Goal: Task Accomplishment & Management: Manage account settings

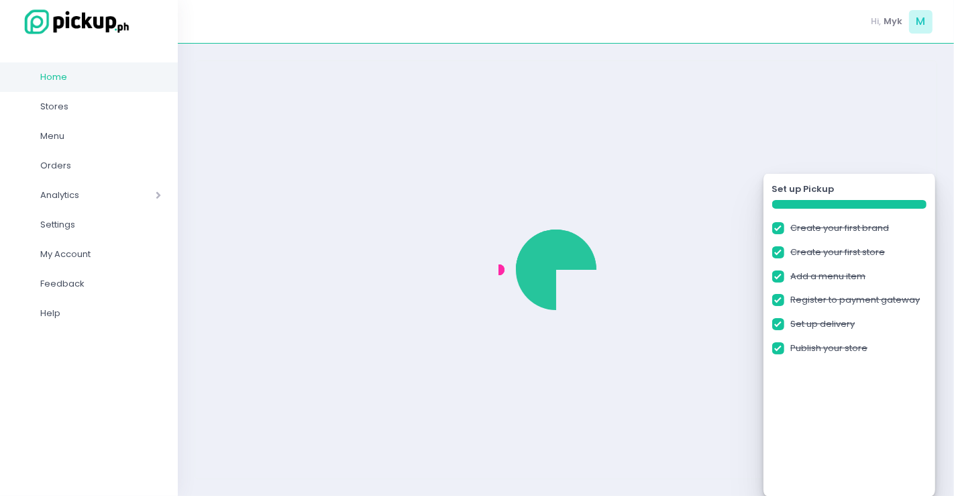
checkbox input "true"
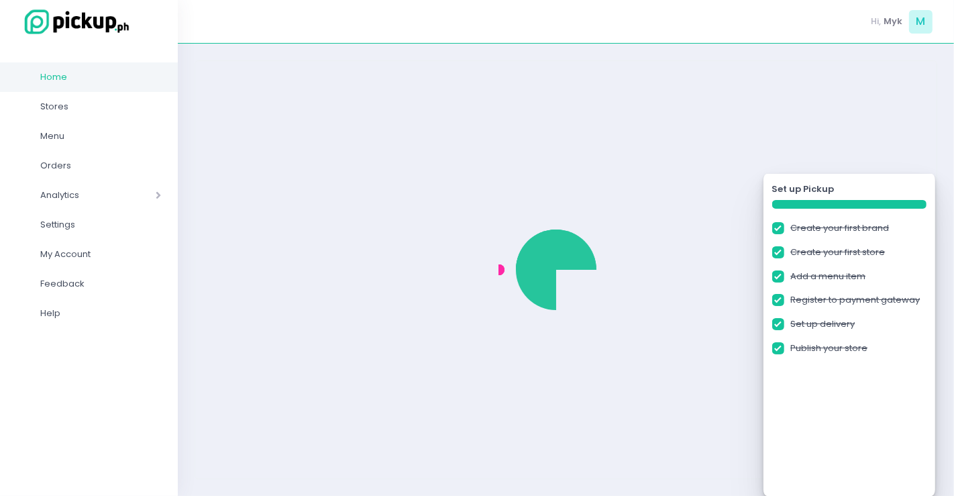
checkbox input "true"
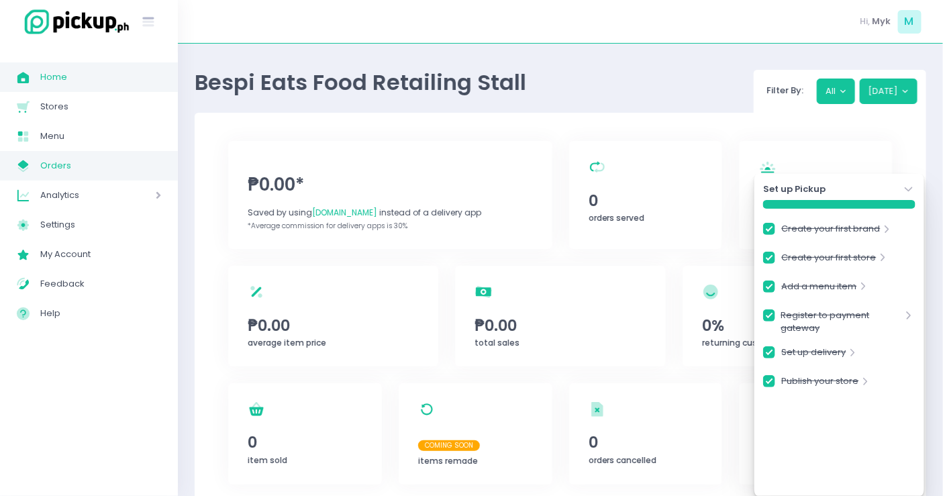
click at [75, 161] on span "Orders" at bounding box center [100, 165] width 121 height 17
checkbox input "true"
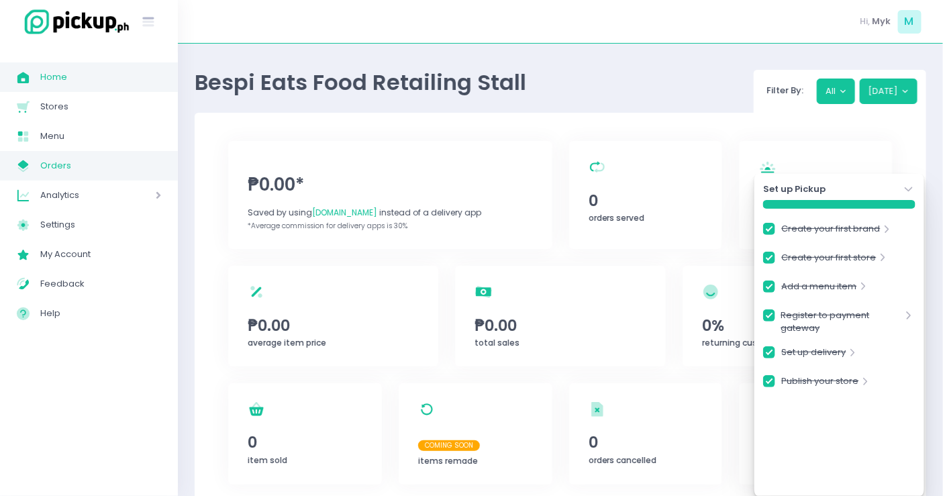
checkbox input "true"
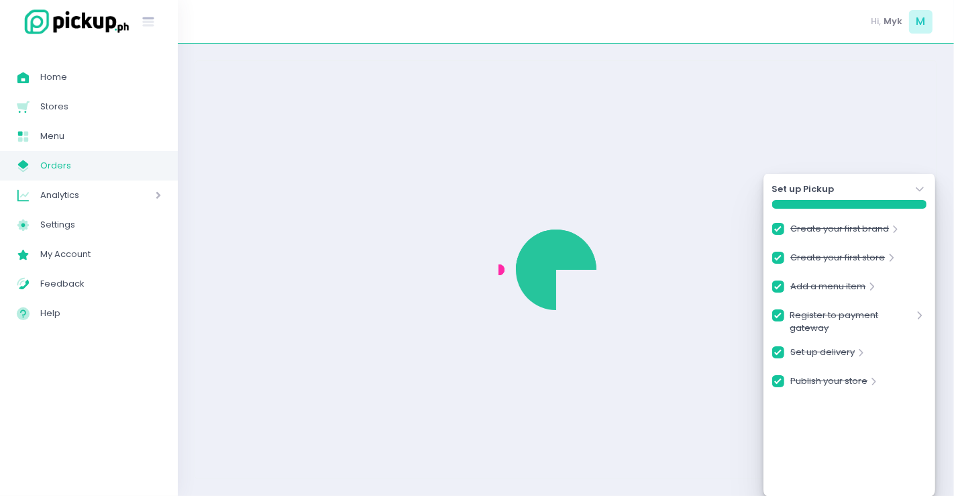
checkbox input "true"
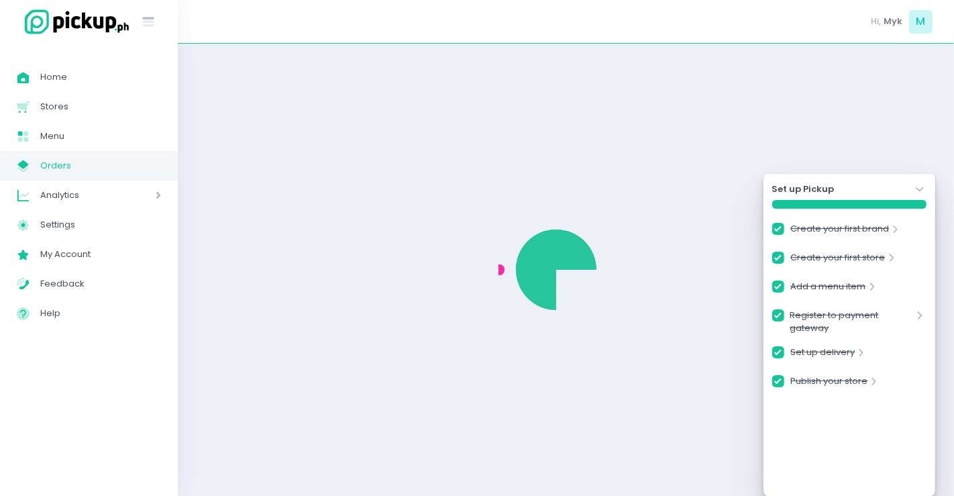
checkbox input "true"
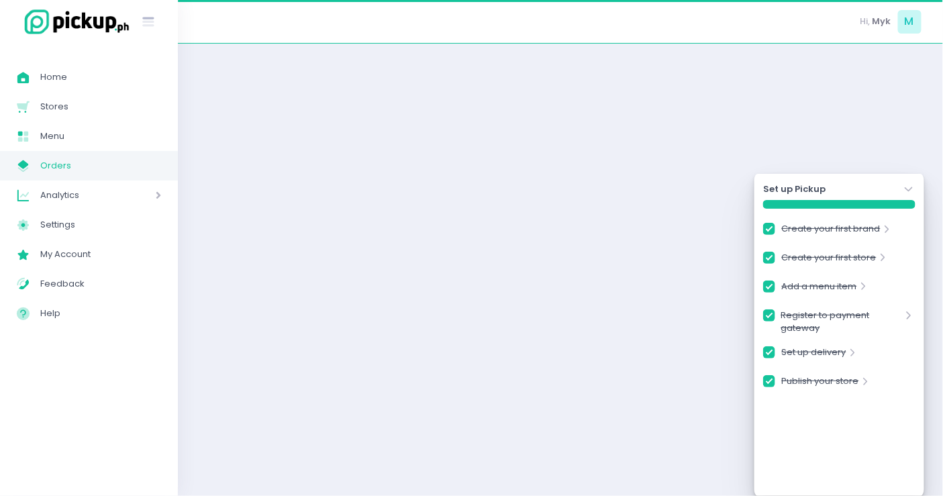
checkbox input "true"
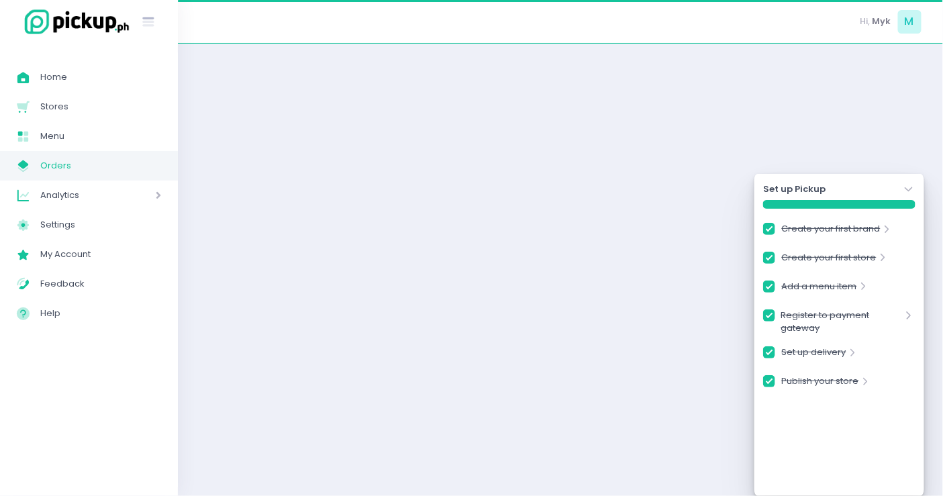
checkbox input "true"
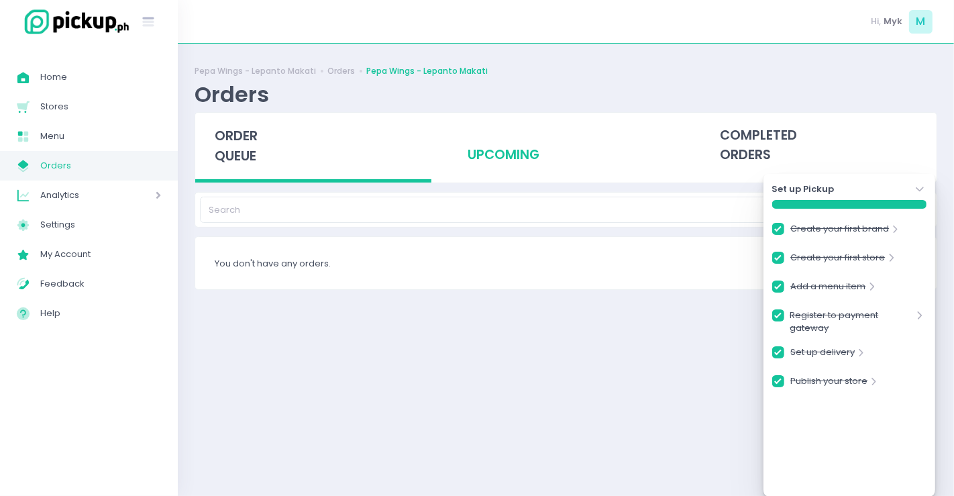
click at [505, 156] on div "upcoming" at bounding box center [566, 146] width 236 height 66
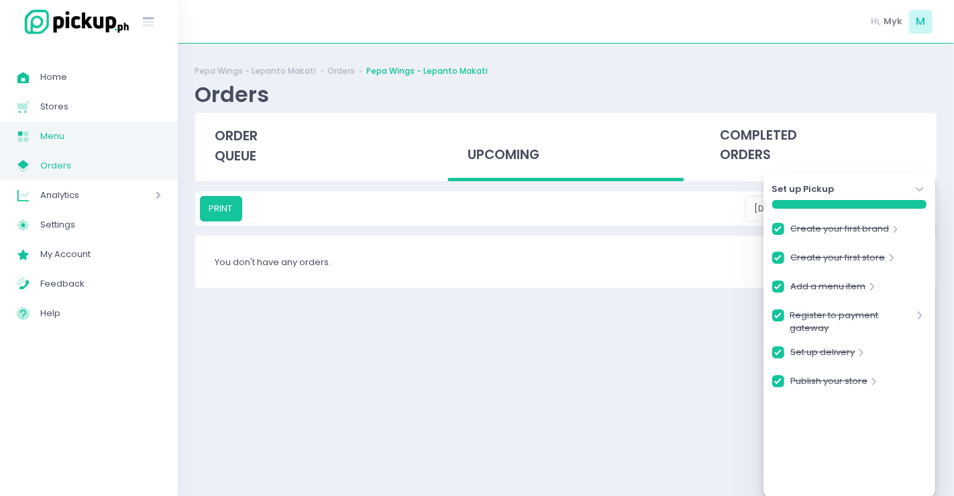
click at [58, 126] on link "Menu Created with Sketch. Menu" at bounding box center [89, 136] width 178 height 30
checkbox input "true"
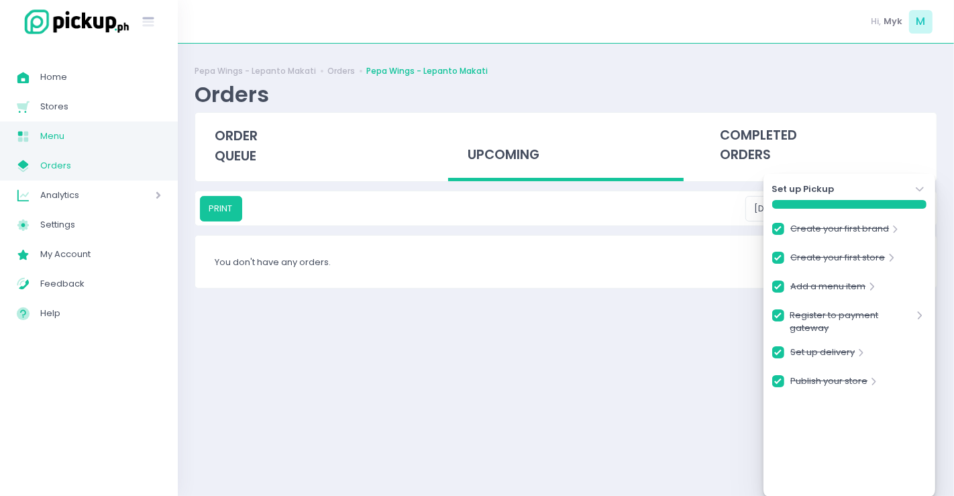
checkbox input "true"
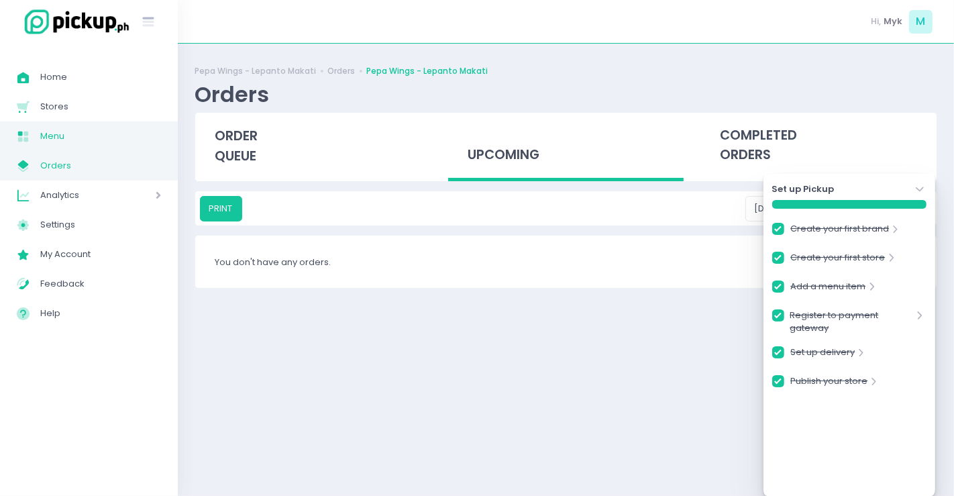
checkbox input "true"
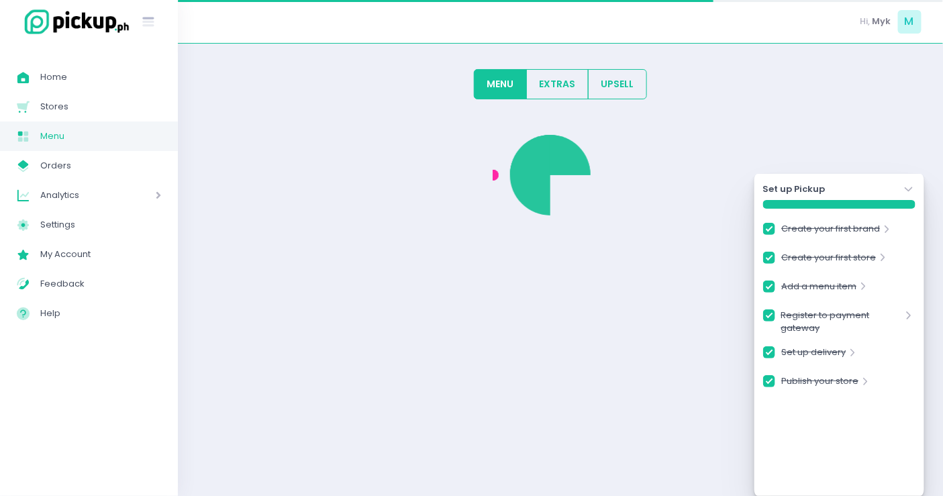
checkbox input "true"
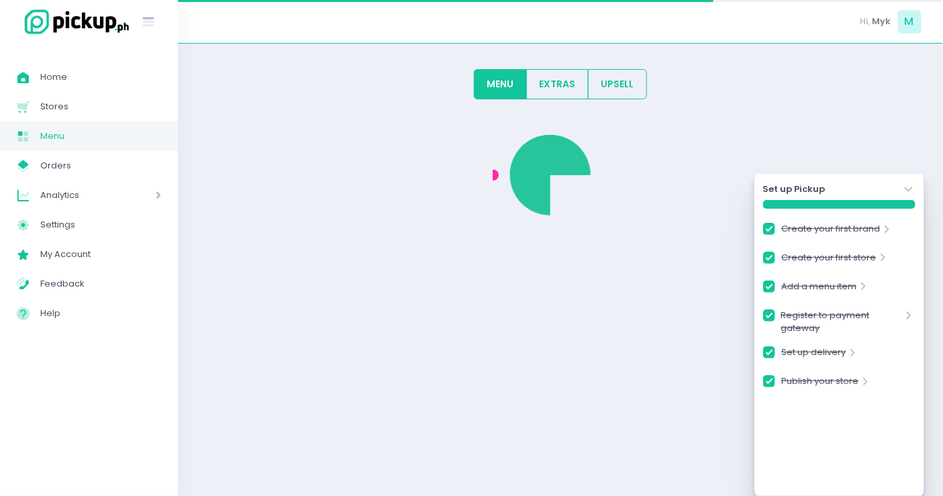
checkbox input "true"
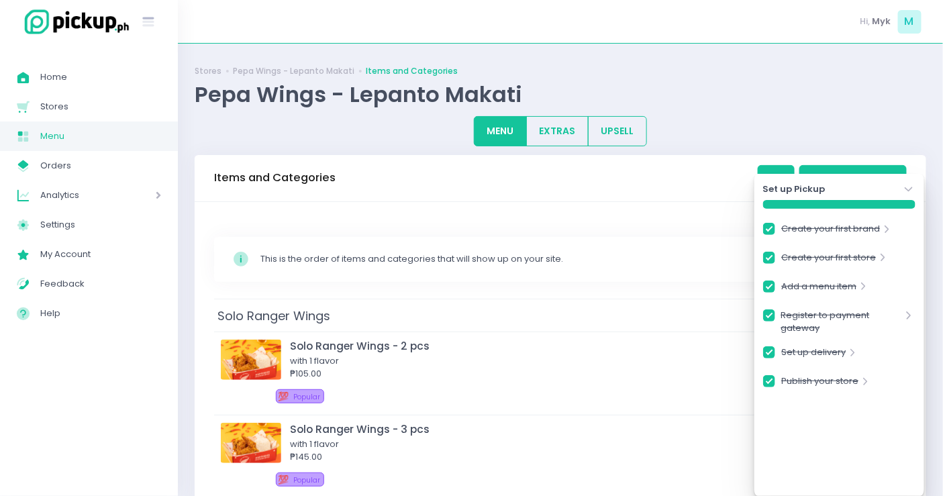
click at [558, 123] on button "EXTRAS" at bounding box center [557, 131] width 62 height 30
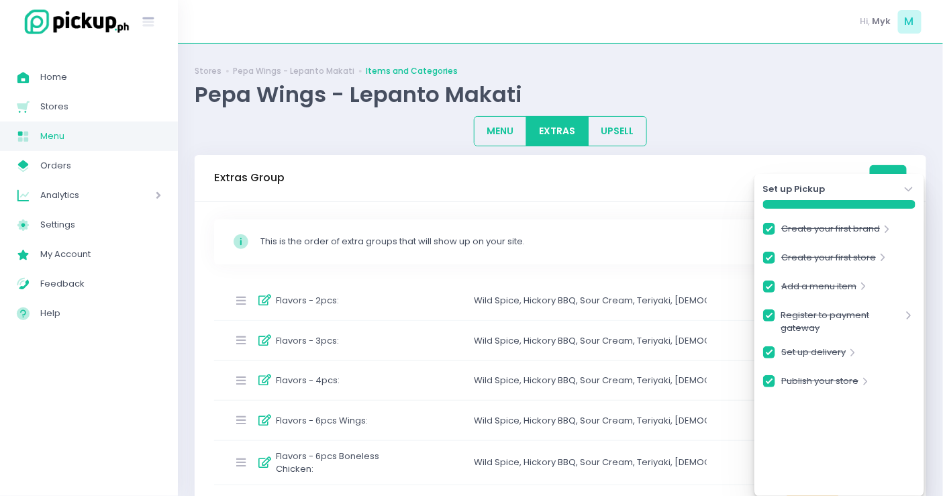
click at [907, 187] on icon "Stockholm-icons / Navigation / Angle-down Created with Sketch." at bounding box center [908, 189] width 13 height 13
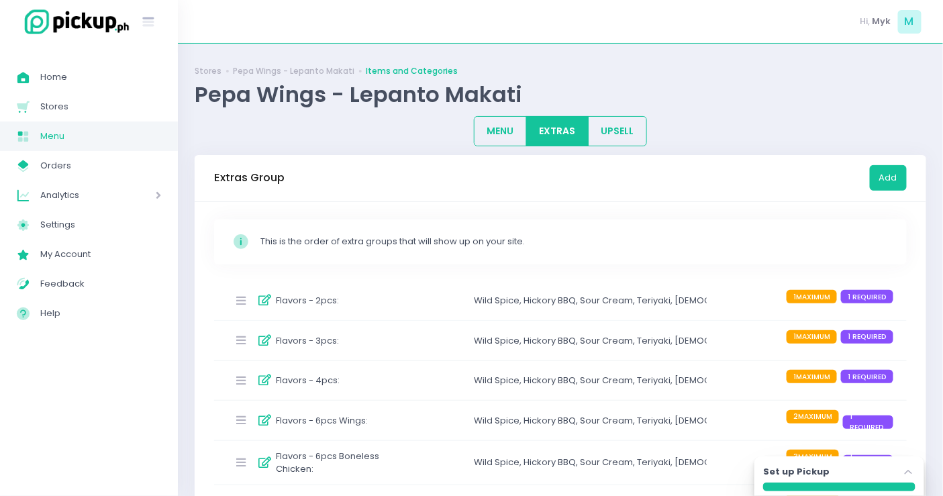
scroll to position [149, 0]
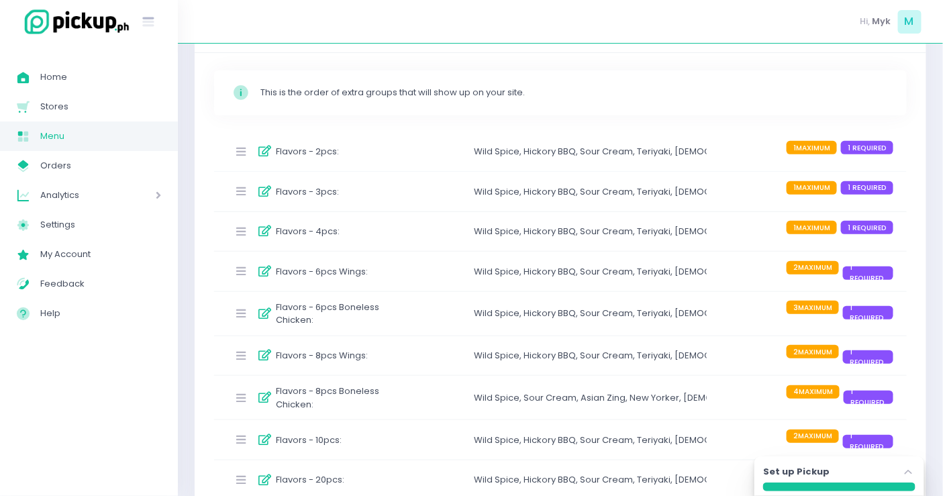
click at [444, 156] on div "Flavors - 2pcs : Wild Spice , Hickory BBQ , Sour Cream , Teriyaki , Korean Yang…" at bounding box center [560, 152] width 692 height 40
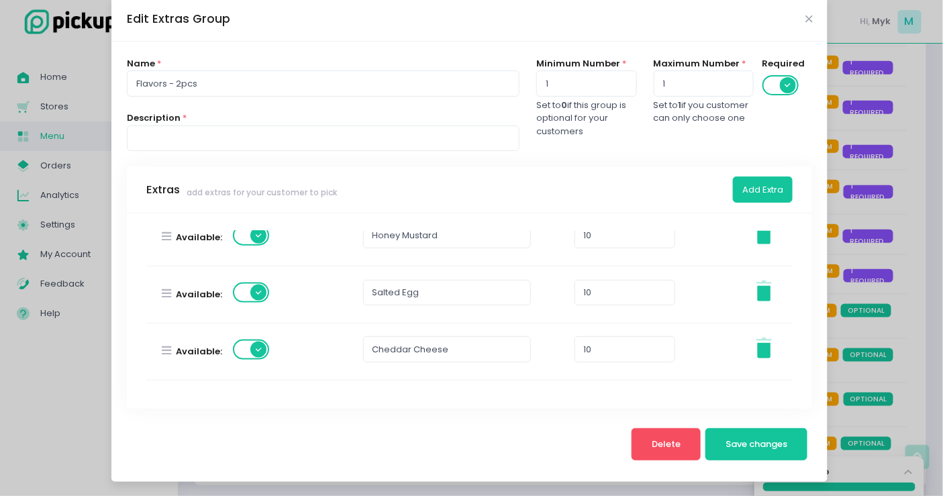
scroll to position [694, 0]
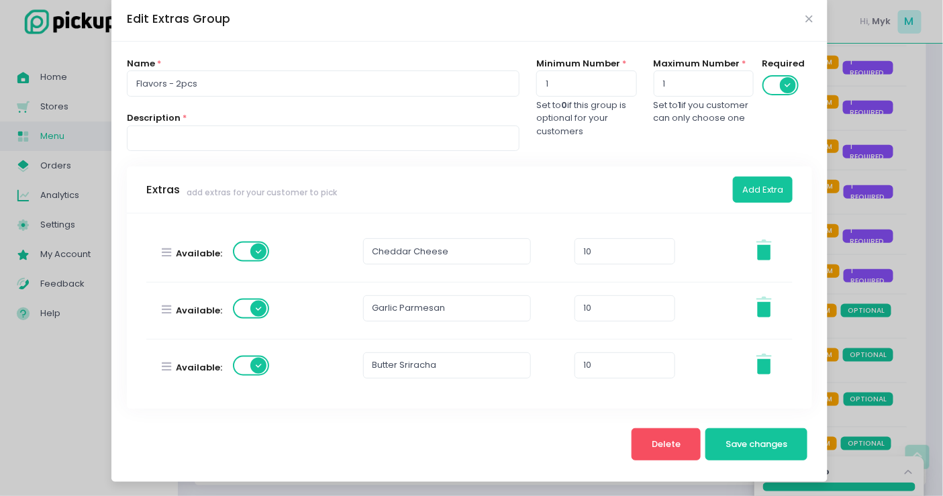
click at [830, 40] on div "Edit Extras Group Name * Flavors - 2pcs Description * Minimum Number * 1 Set to…" at bounding box center [471, 248] width 943 height 496
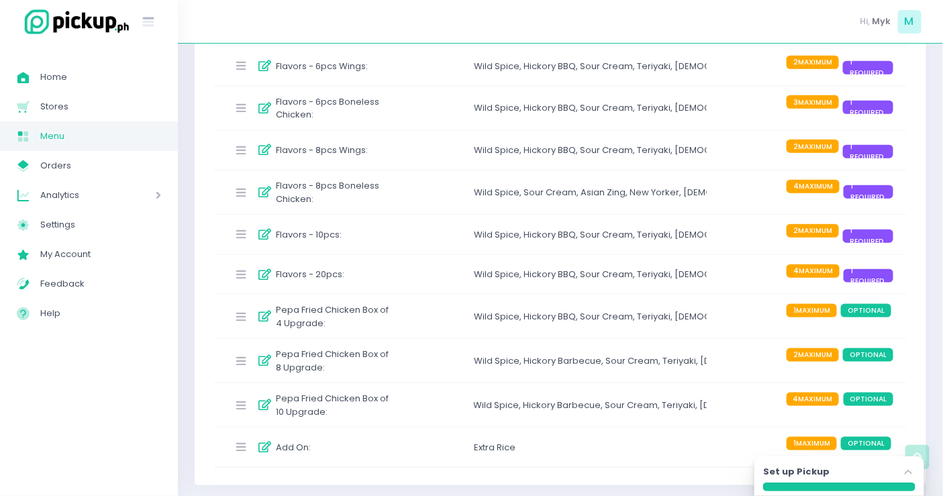
scroll to position [131, 0]
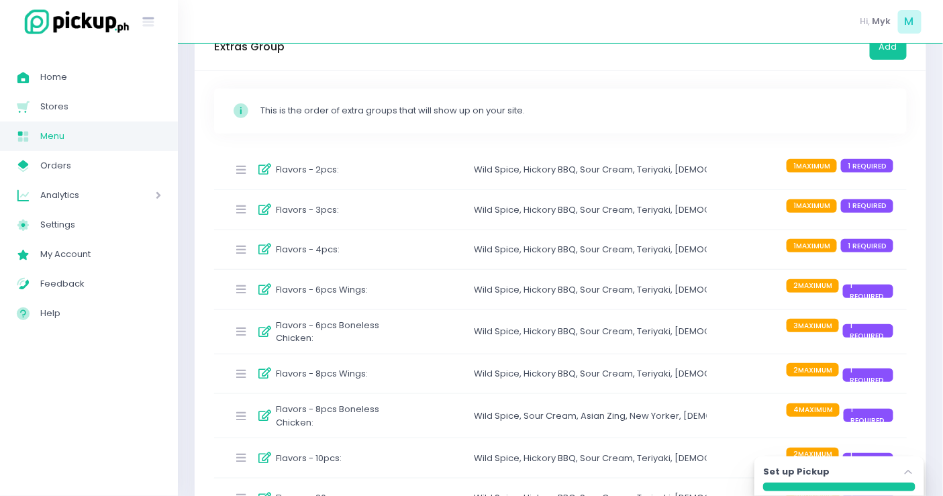
click at [354, 202] on div "Flavors - 3pcs :" at bounding box center [310, 210] width 166 height 22
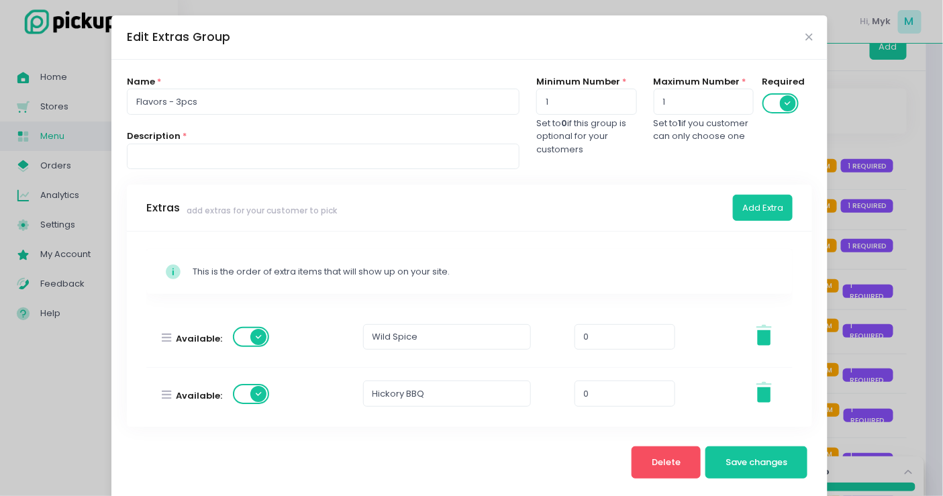
scroll to position [74, 0]
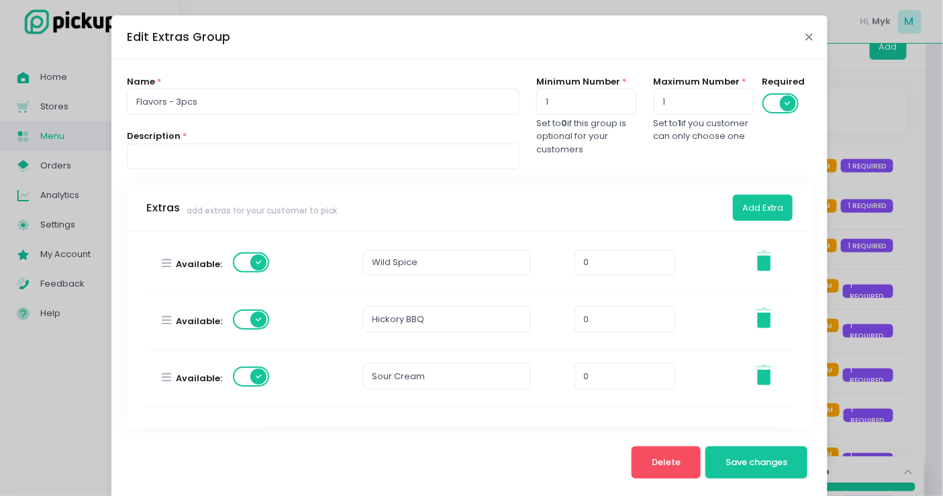
click at [805, 37] on icon "Close" at bounding box center [808, 37] width 7 height 10
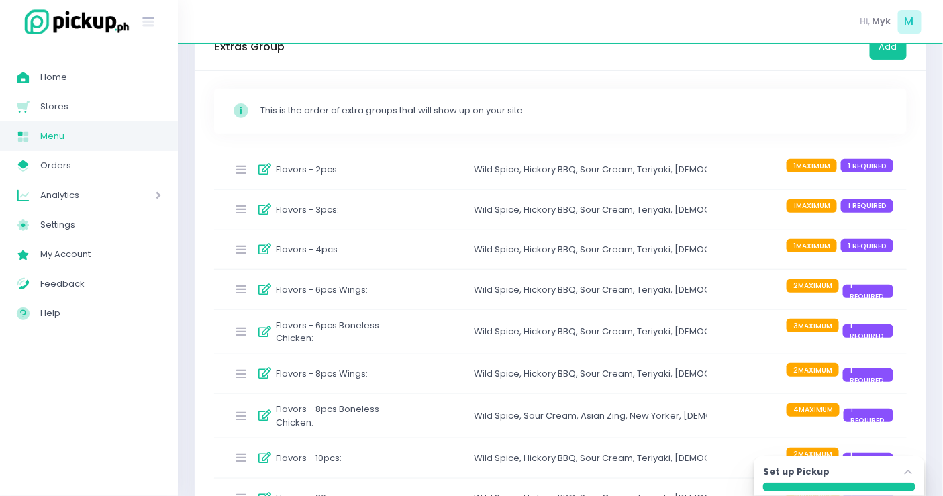
click at [380, 240] on div "Flavors - 4pcs :" at bounding box center [310, 250] width 166 height 22
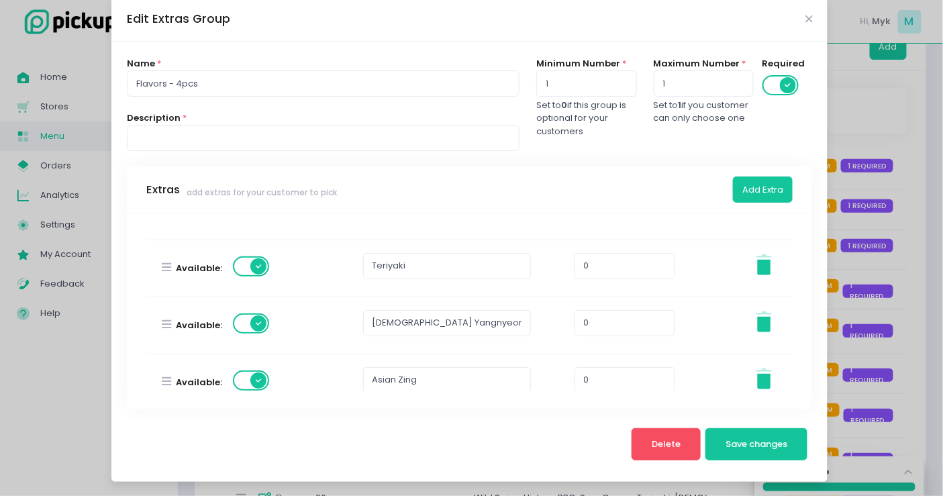
scroll to position [447, 0]
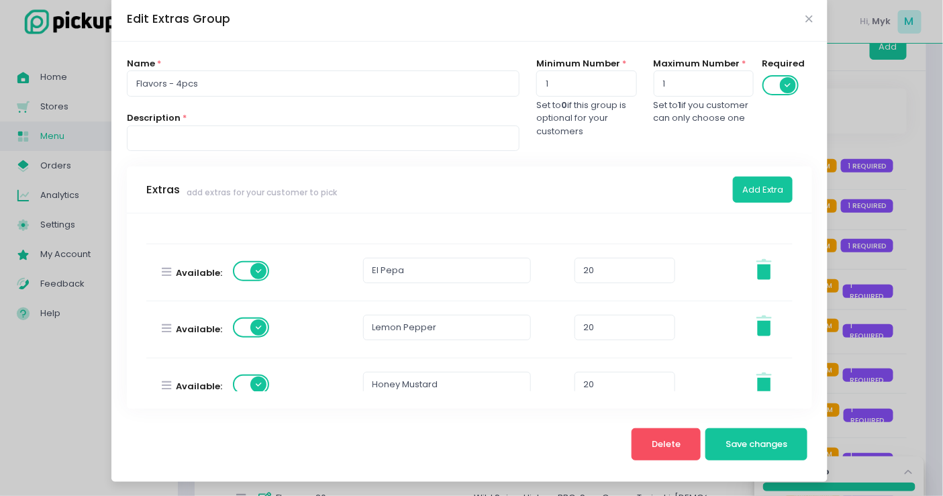
click at [796, 22] on div "Edit Extras Group" at bounding box center [469, 19] width 716 height 44
click at [805, 19] on icon "Close" at bounding box center [808, 19] width 7 height 10
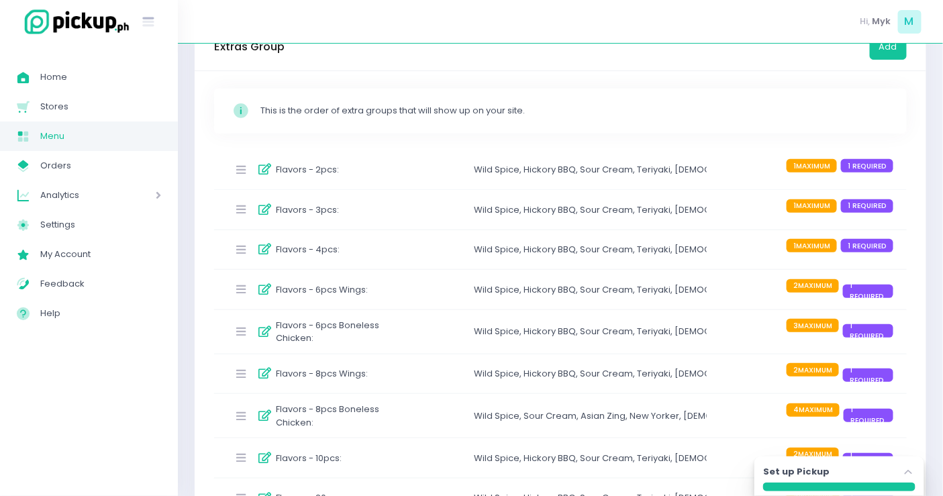
click at [451, 256] on div "Flavors - 4pcs : Wild Spice , Hickory BBQ , Sour Cream , Teriyaki , Korean Yang…" at bounding box center [560, 250] width 692 height 40
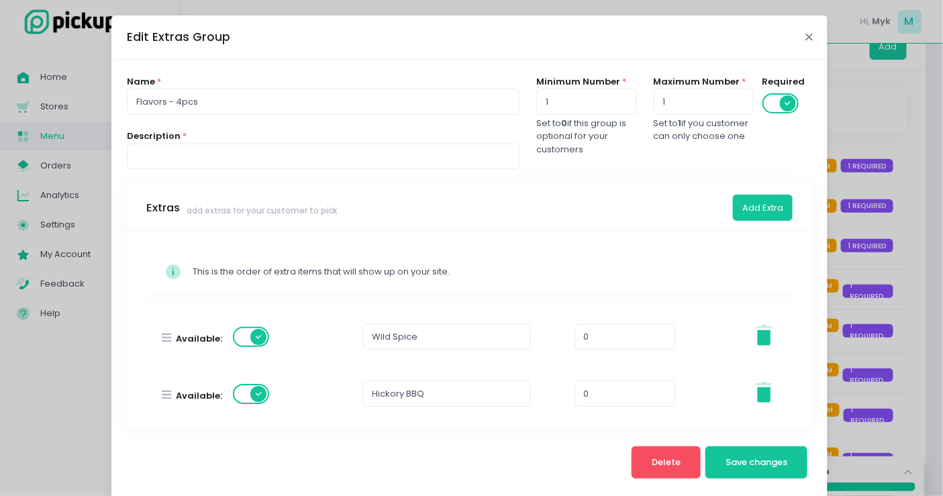
click at [805, 34] on icon "Close" at bounding box center [808, 37] width 7 height 10
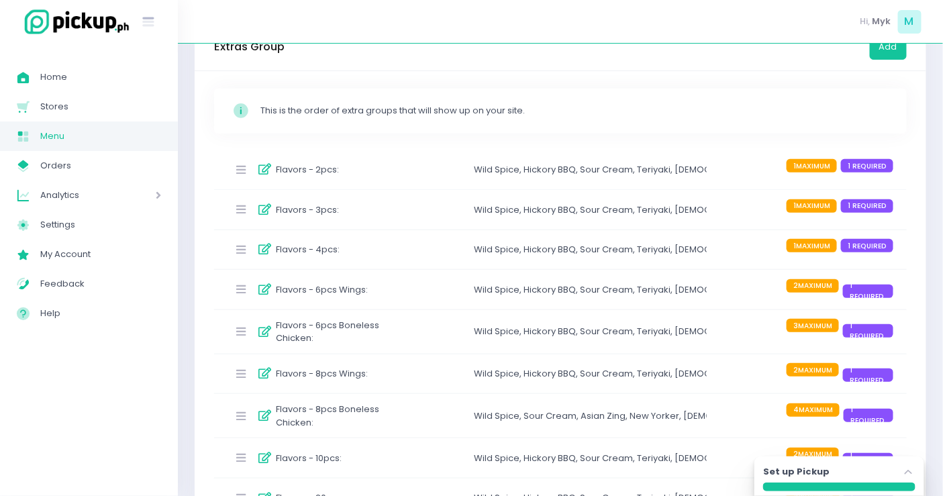
click at [364, 290] on label "Flavors - 6pcs Wings :" at bounding box center [322, 289] width 92 height 13
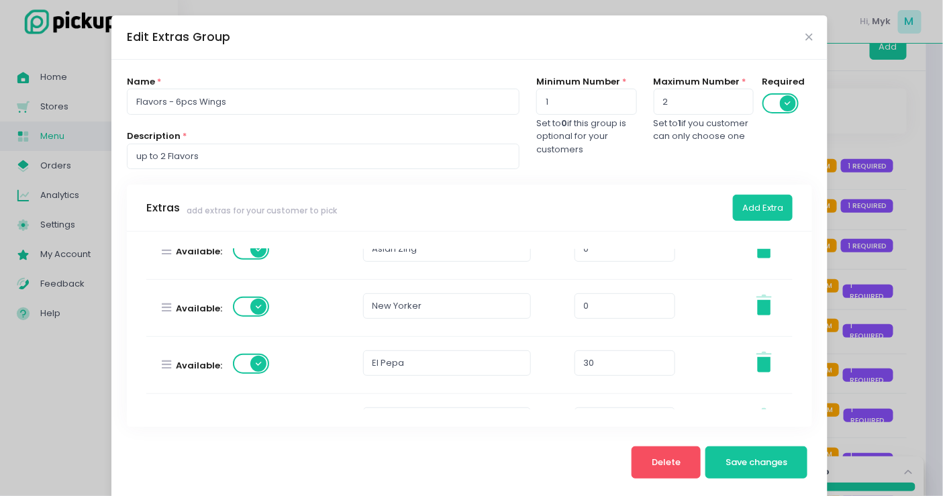
scroll to position [521, 0]
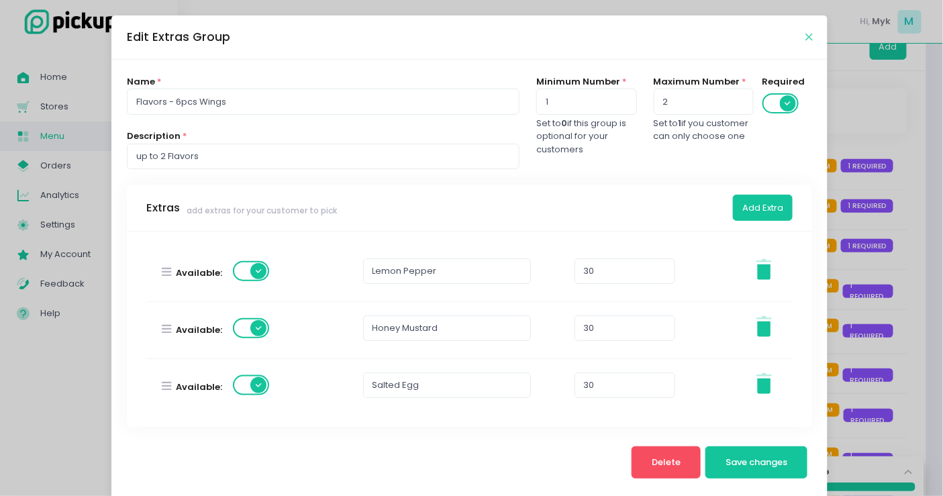
click at [805, 32] on icon "Close" at bounding box center [808, 37] width 7 height 10
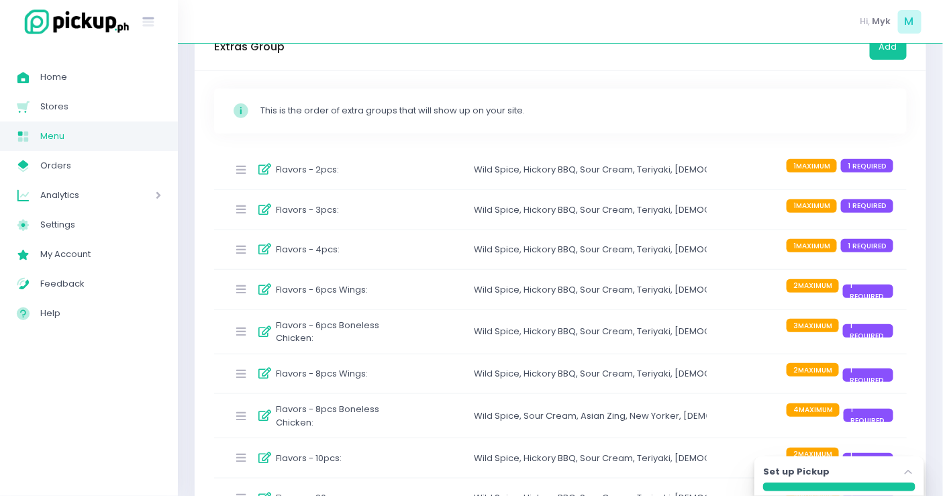
scroll to position [205, 0]
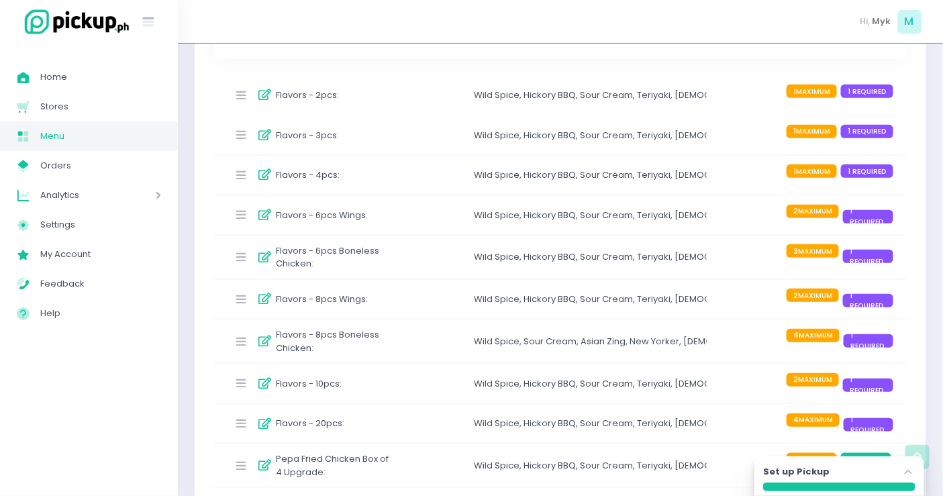
click at [379, 299] on div "Flavors - 8pcs Wings :" at bounding box center [310, 300] width 166 height 22
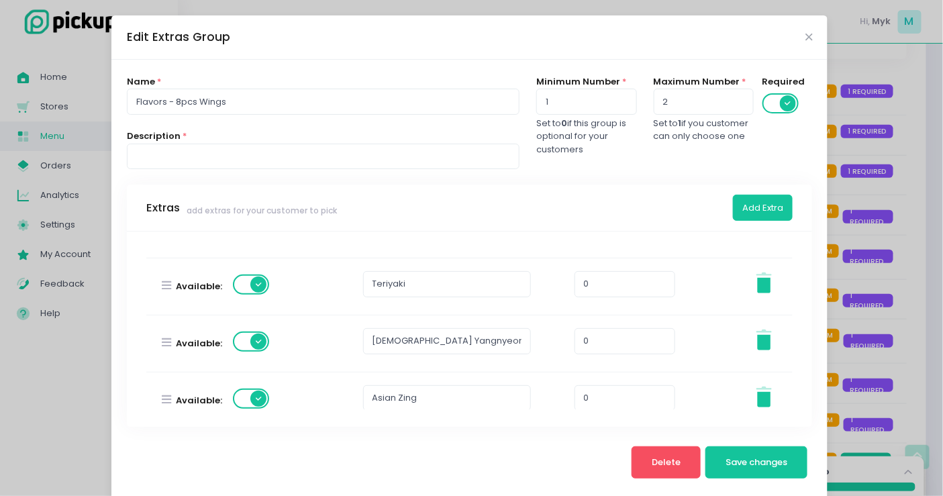
scroll to position [447, 0]
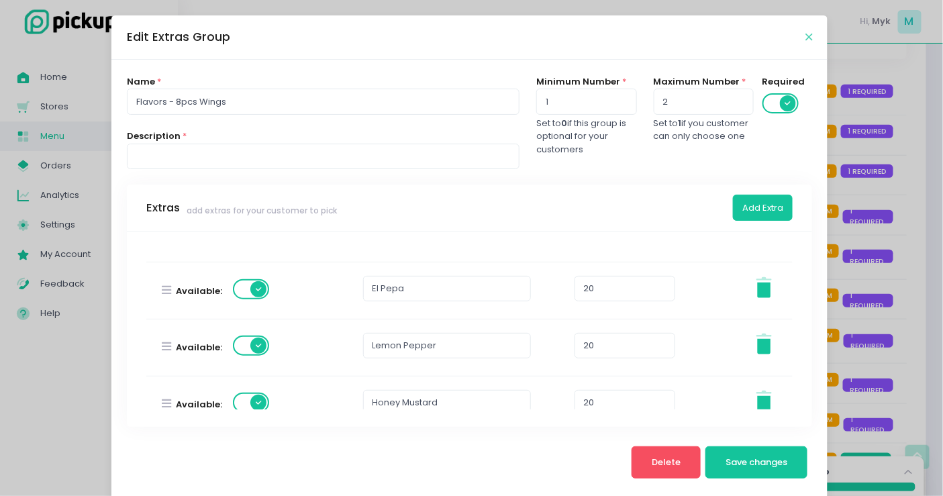
click at [805, 35] on icon "Close" at bounding box center [808, 37] width 7 height 10
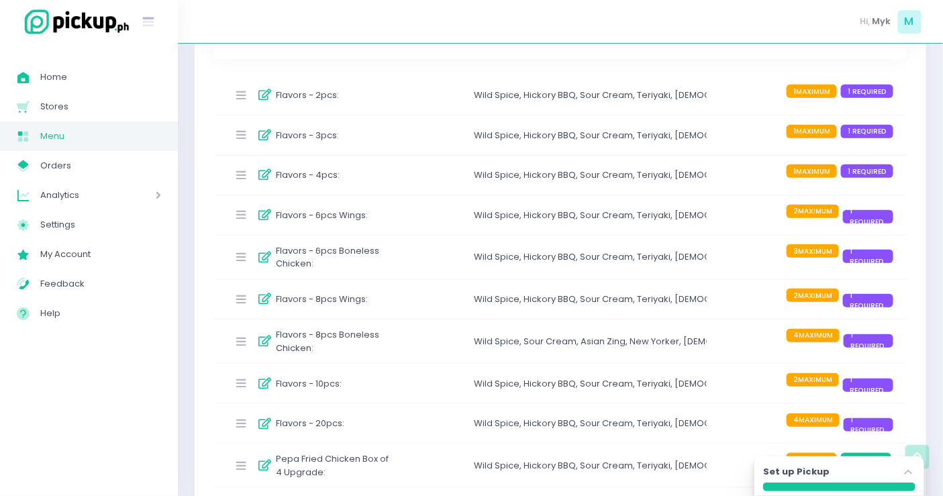
click at [370, 338] on label "Flavors - 8pcs Boneless Chicken :" at bounding box center [335, 341] width 118 height 26
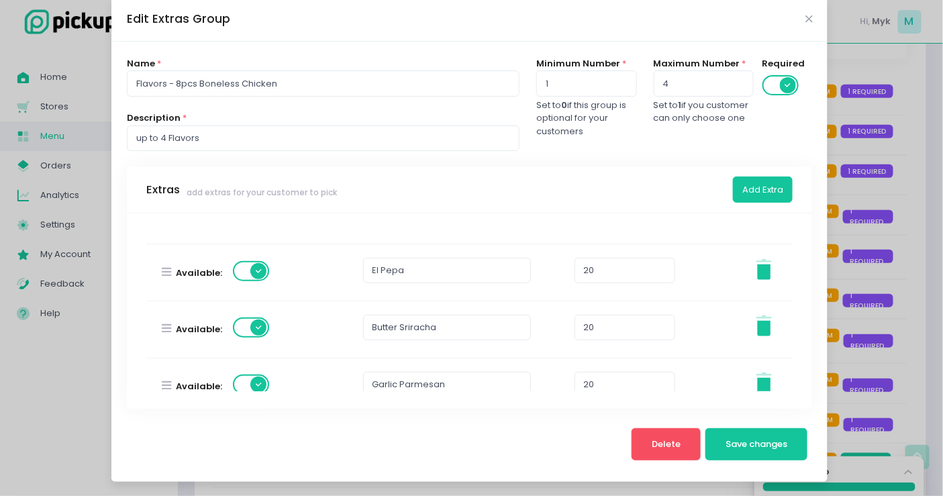
scroll to position [596, 0]
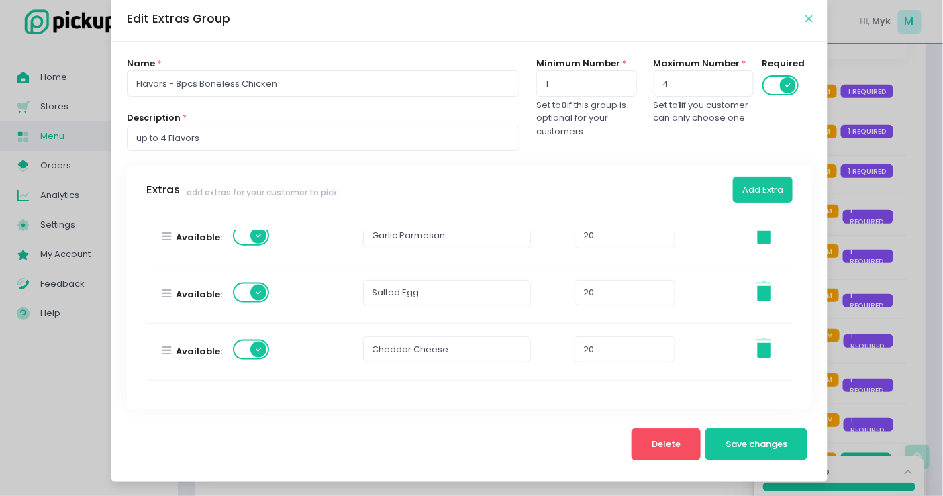
click at [805, 20] on icon "Close" at bounding box center [808, 19] width 7 height 10
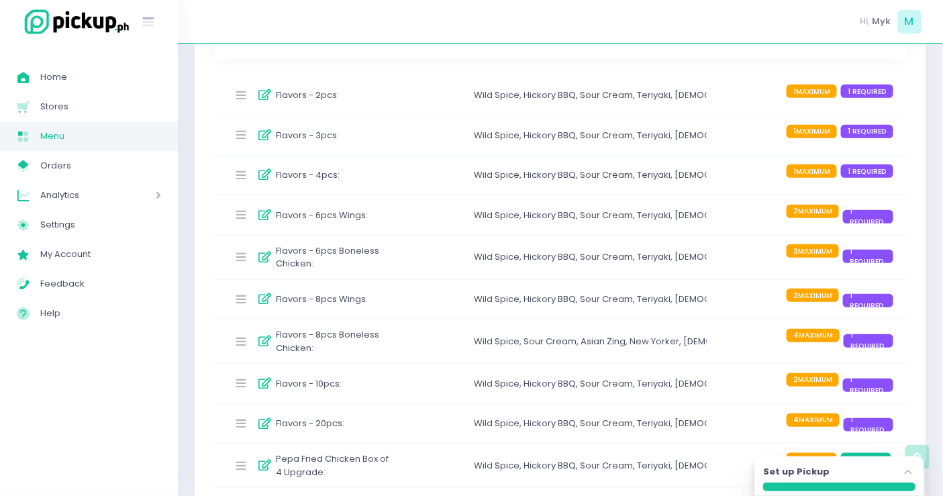
scroll to position [354, 0]
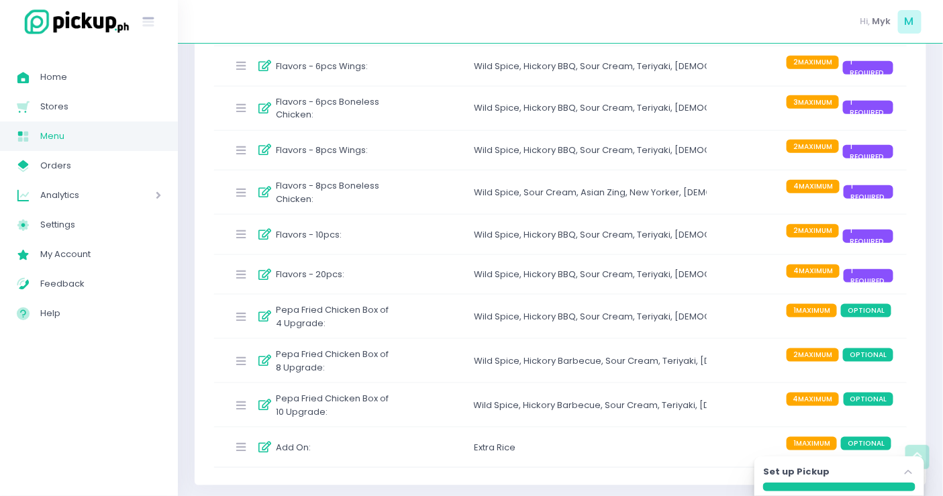
click at [426, 226] on div "Flavors - 10pcs : Wild Spice , Hickory BBQ , Sour Cream , Teriyaki , Korean Yan…" at bounding box center [560, 235] width 692 height 40
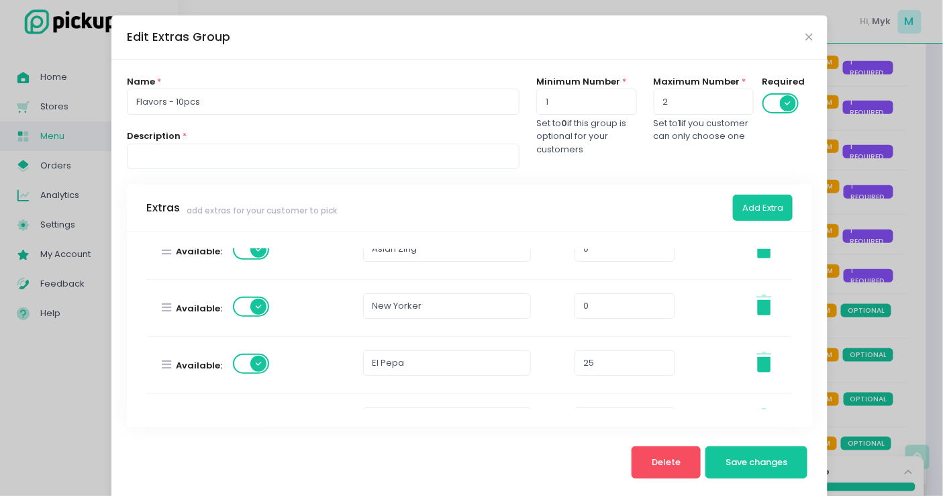
scroll to position [447, 0]
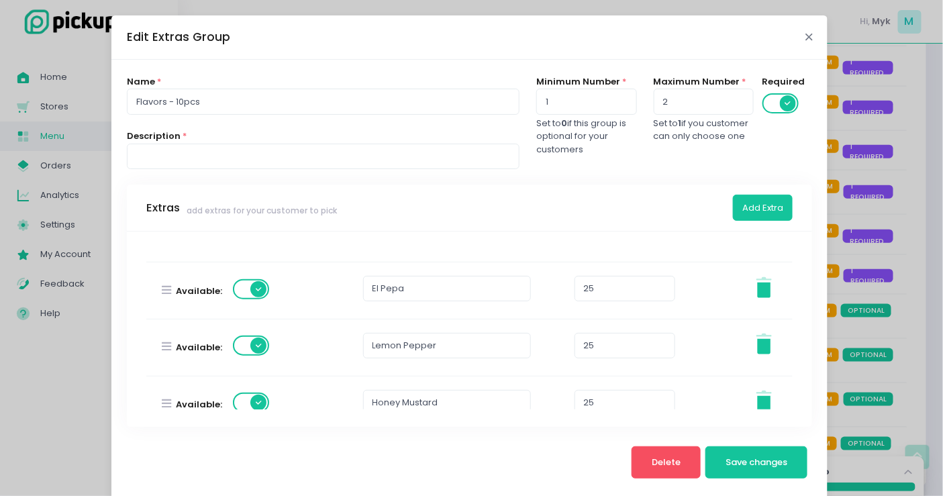
click at [805, 34] on icon "Close" at bounding box center [808, 37] width 7 height 10
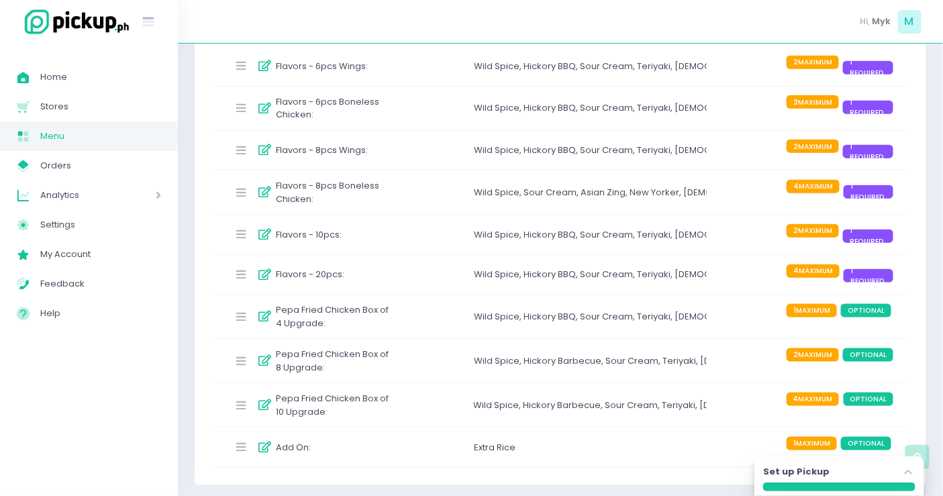
click at [373, 276] on div "Flavors - 20pcs :" at bounding box center [310, 275] width 166 height 22
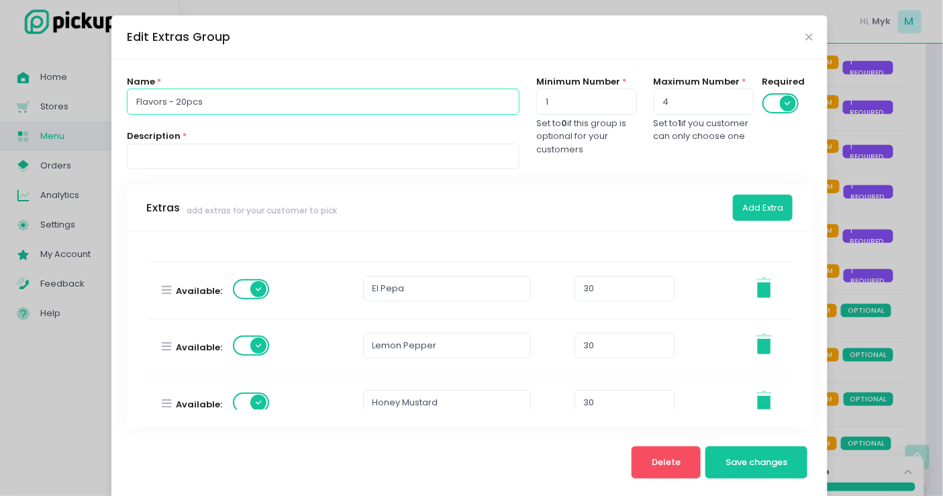
drag, startPoint x: 222, startPoint y: 101, endPoint x: 24, endPoint y: 95, distance: 198.1
click at [24, 95] on div "Edit Extras Group Name * Flavors - 20pcs Description * Minimum Number * 1 Set t…" at bounding box center [471, 248] width 943 height 496
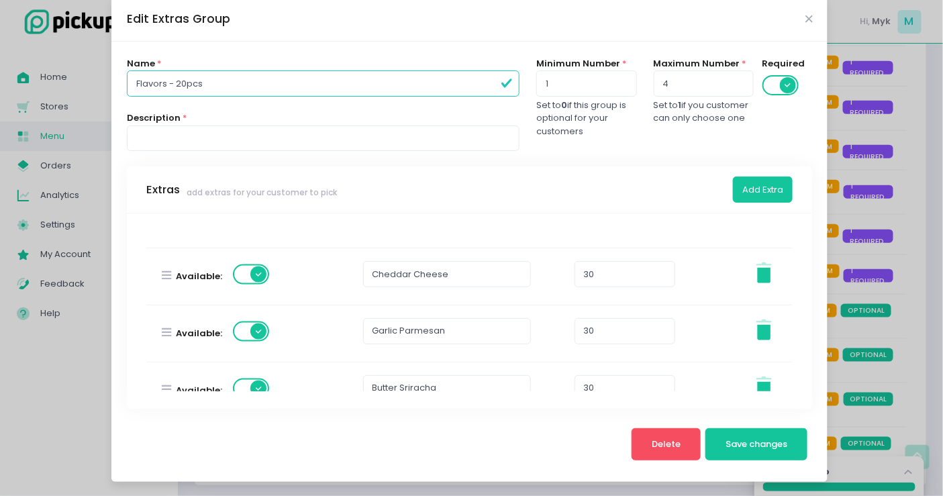
scroll to position [694, 0]
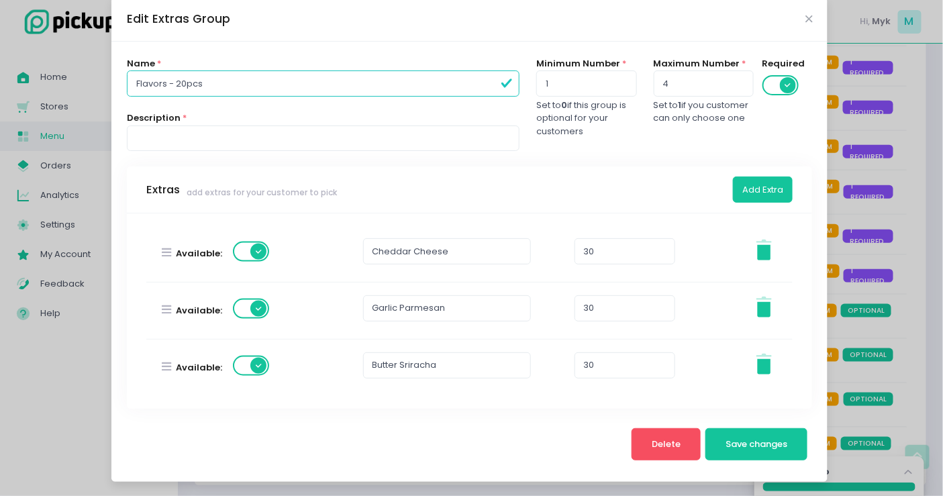
click at [808, 17] on div "Edit Extras Group" at bounding box center [469, 19] width 716 height 44
click at [805, 18] on icon "Close" at bounding box center [808, 19] width 7 height 10
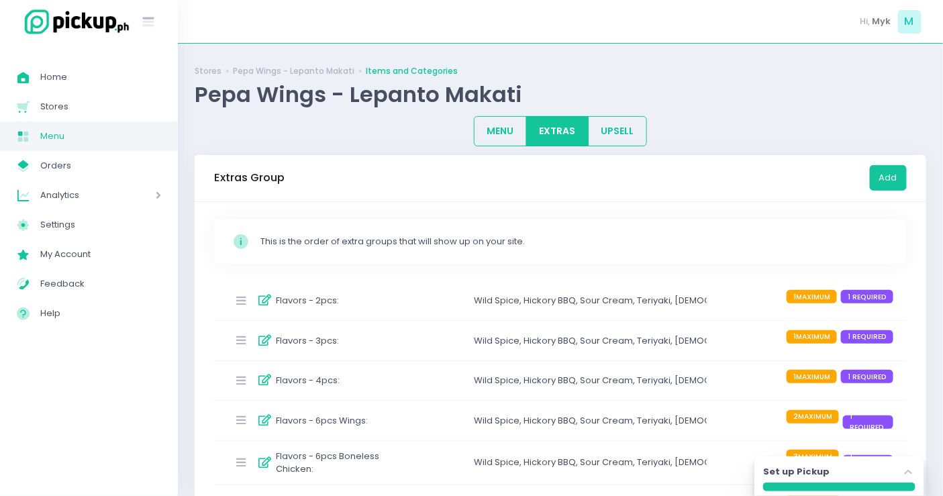
scroll to position [354, 0]
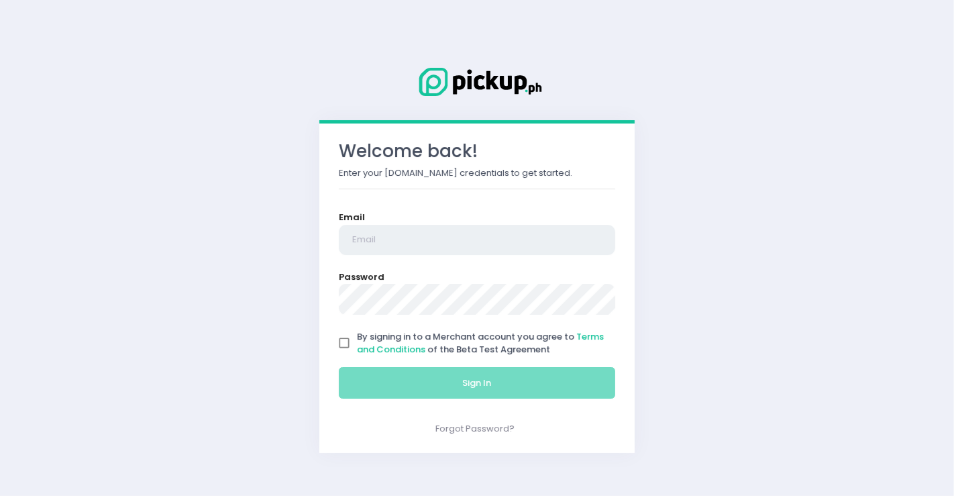
click at [426, 234] on input "email" at bounding box center [477, 240] width 276 height 31
type input "[DOMAIN_NAME][EMAIL_ADDRESS][DOMAIN_NAME]"
click at [351, 340] on input "By signing in to a Merchant account you agree to Terms and Conditions of the Be…" at bounding box center [343, 342] width 25 height 25
checkbox input "true"
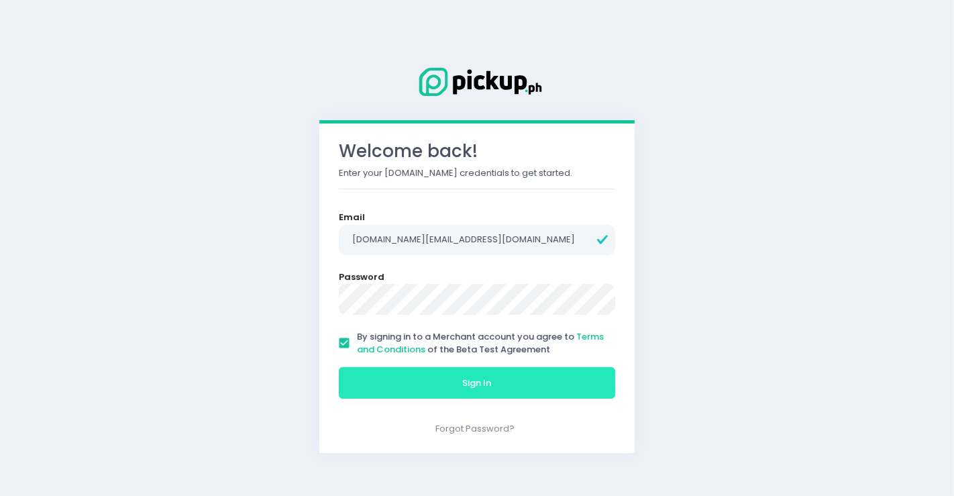
click at [413, 387] on button "Sign In" at bounding box center [477, 383] width 276 height 32
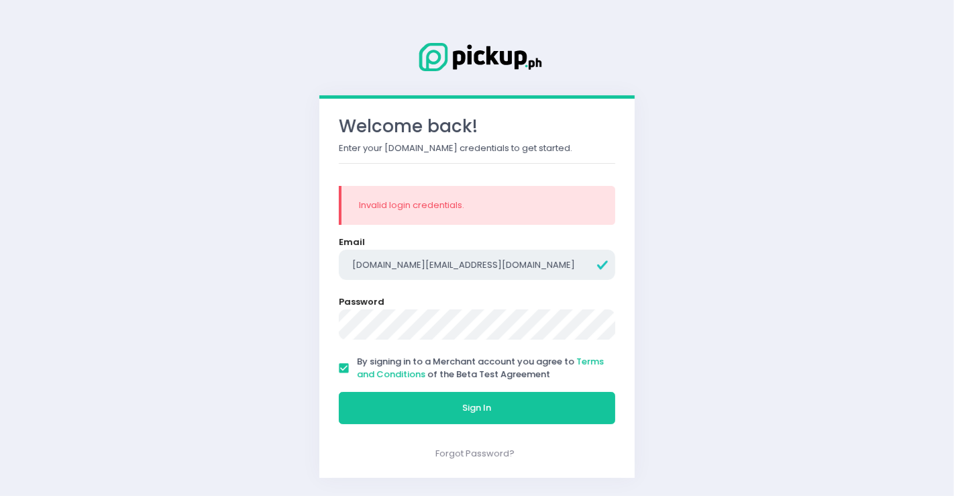
click at [450, 261] on input "[DOMAIN_NAME][EMAIL_ADDRESS][DOMAIN_NAME]" at bounding box center [477, 265] width 276 height 31
click at [308, 317] on div "Welcome back! Enter your [DOMAIN_NAME] credentials to get started. Invalid logi…" at bounding box center [477, 248] width 346 height 490
click at [339, 392] on button "Sign In" at bounding box center [477, 408] width 276 height 32
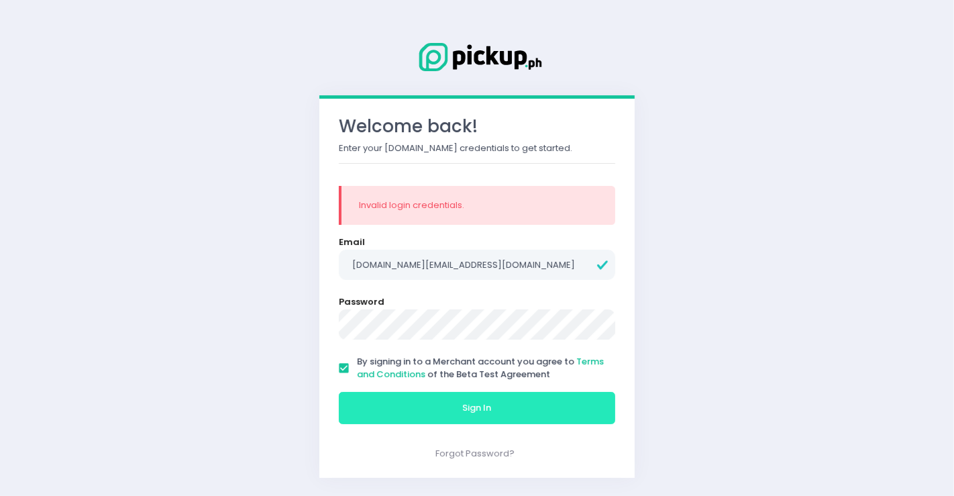
click at [450, 399] on button "Sign In" at bounding box center [477, 408] width 276 height 32
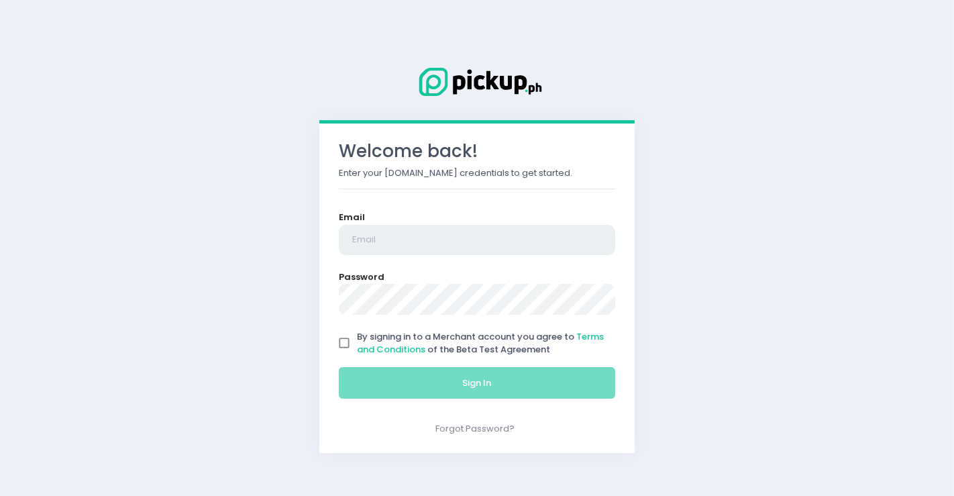
click at [361, 252] on input "email" at bounding box center [477, 240] width 276 height 31
type input "[DOMAIN_NAME][EMAIL_ADDRESS][DOMAIN_NAME]"
click at [346, 342] on input "By signing in to a Merchant account you agree to Terms and Conditions of the Be…" at bounding box center [343, 342] width 25 height 25
checkbox input "true"
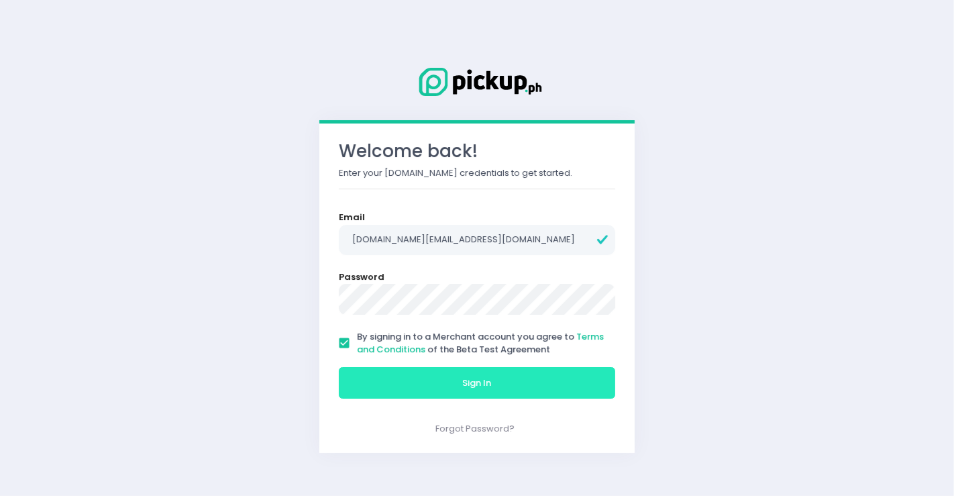
click at [394, 379] on button "Sign In" at bounding box center [477, 383] width 276 height 32
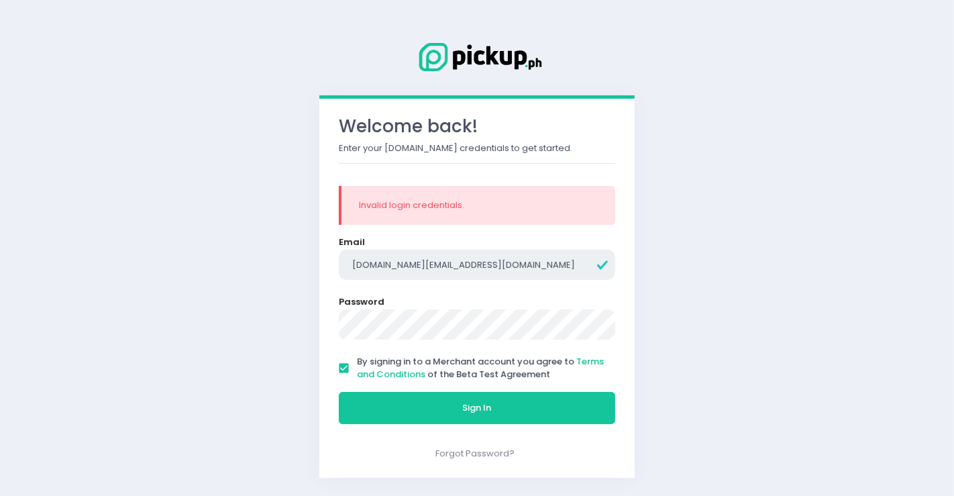
click at [511, 267] on input "[DOMAIN_NAME][EMAIL_ADDRESS][DOMAIN_NAME]" at bounding box center [477, 265] width 276 height 31
click at [264, 309] on div "Welcome back! Enter your [DOMAIN_NAME] credentials to get started. Invalid logi…" at bounding box center [477, 248] width 954 height 496
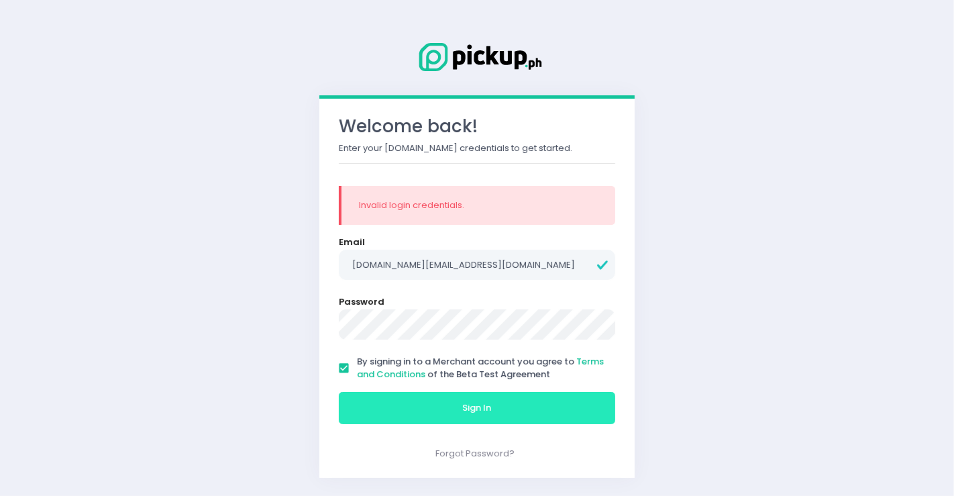
click at [444, 399] on button "Sign In" at bounding box center [477, 408] width 276 height 32
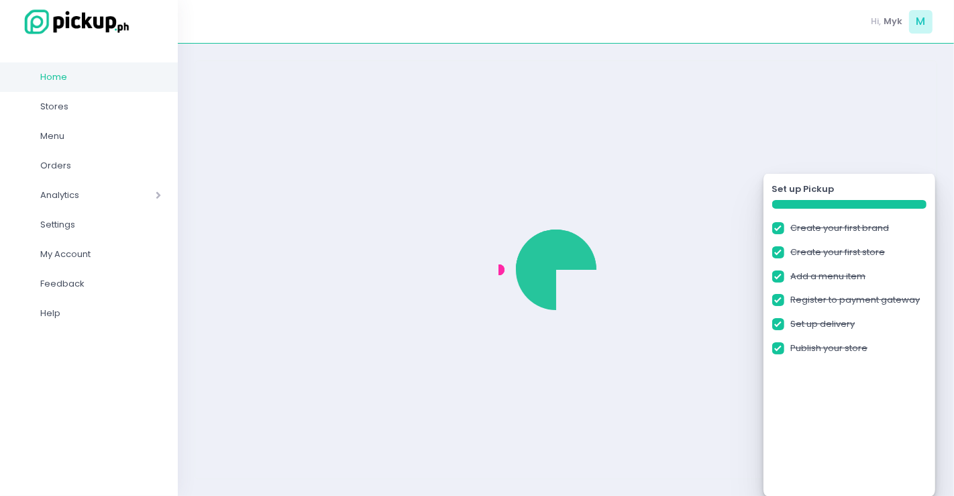
checkbox input "true"
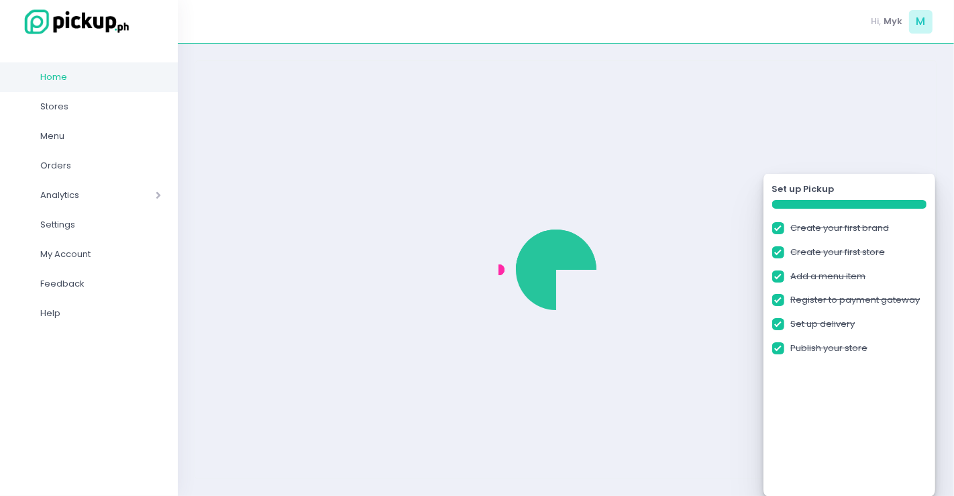
checkbox input "true"
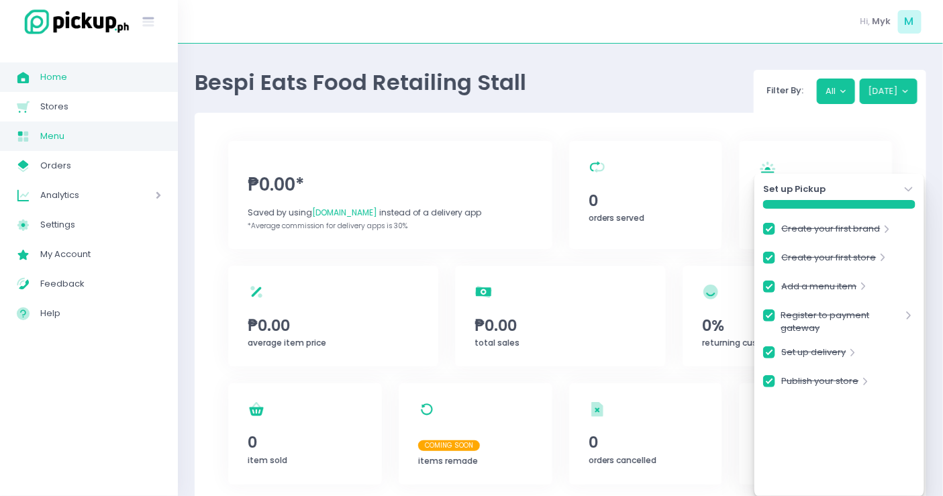
click at [85, 138] on span "Menu" at bounding box center [100, 135] width 121 height 17
checkbox input "true"
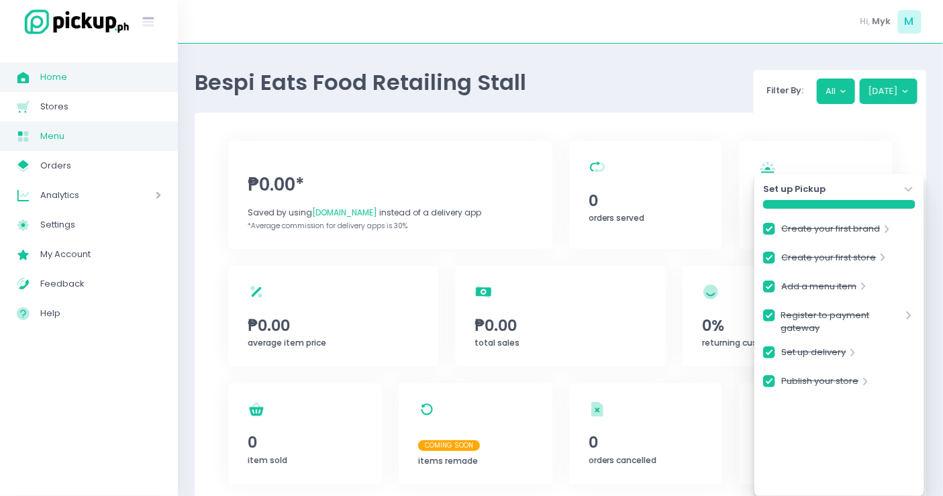
checkbox input "true"
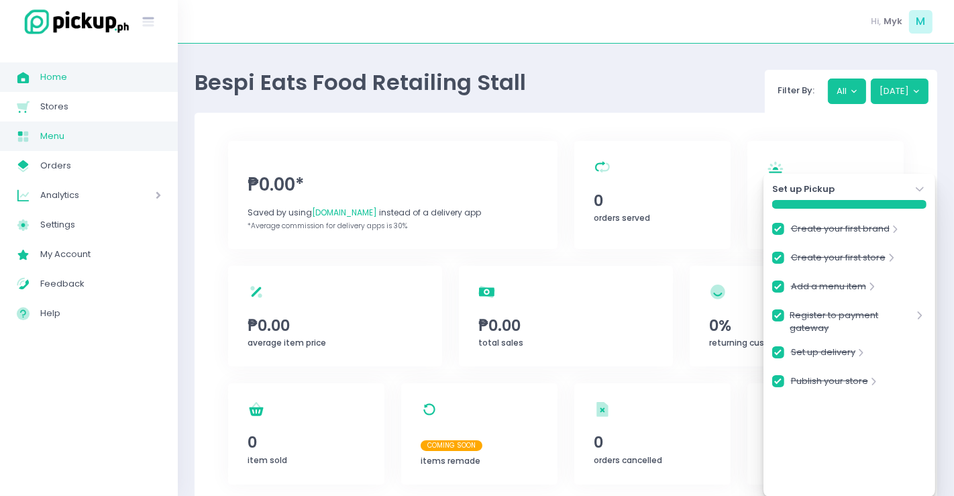
checkbox input "true"
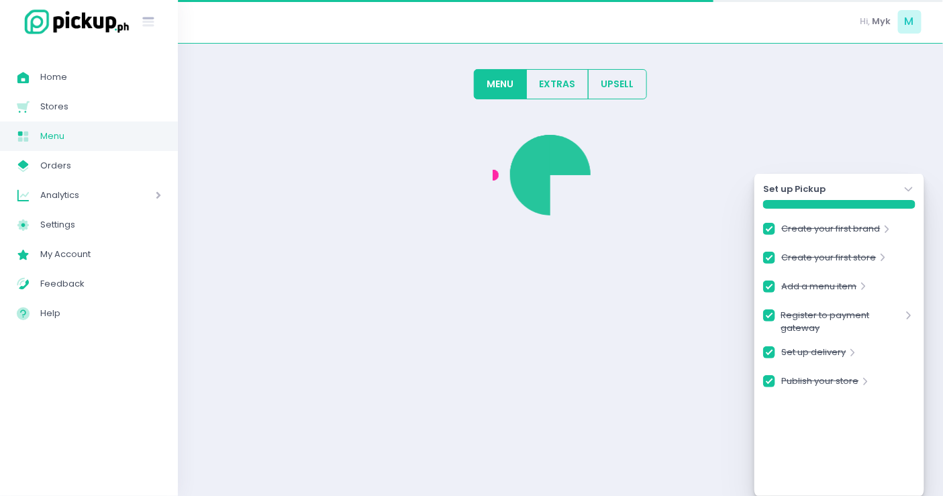
checkbox input "true"
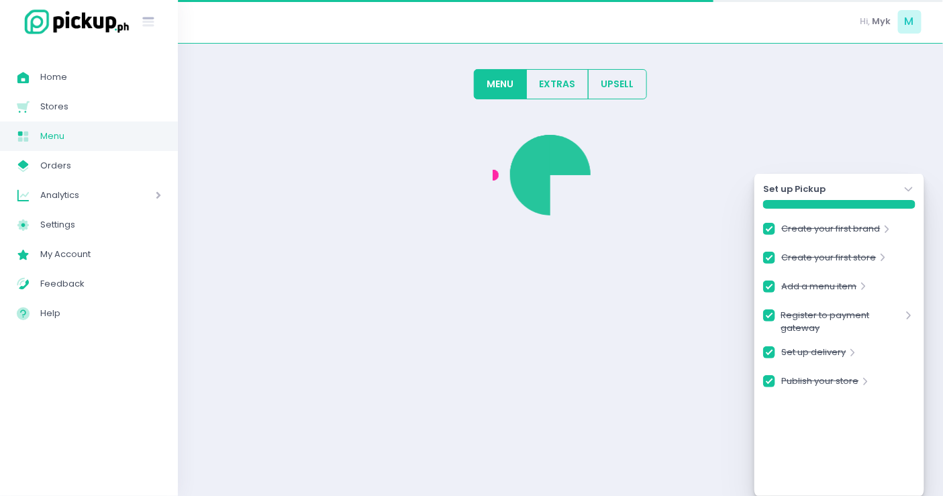
checkbox input "true"
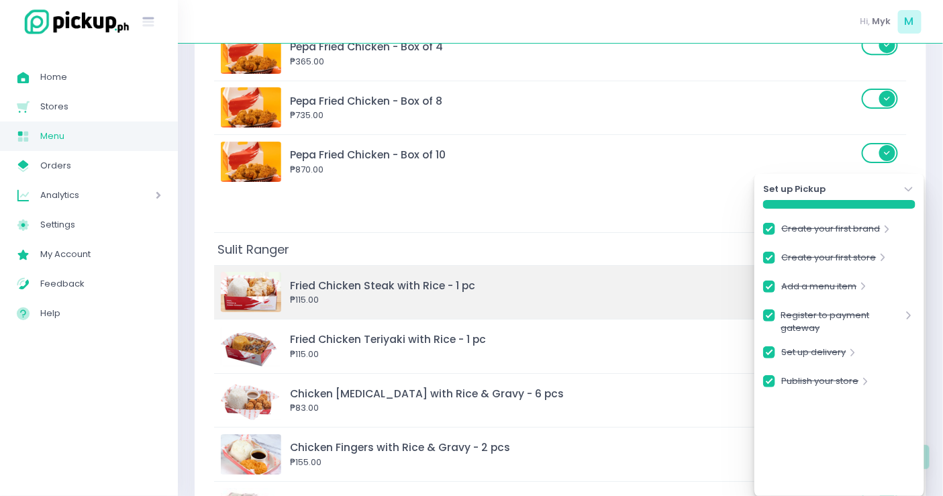
scroll to position [1565, 0]
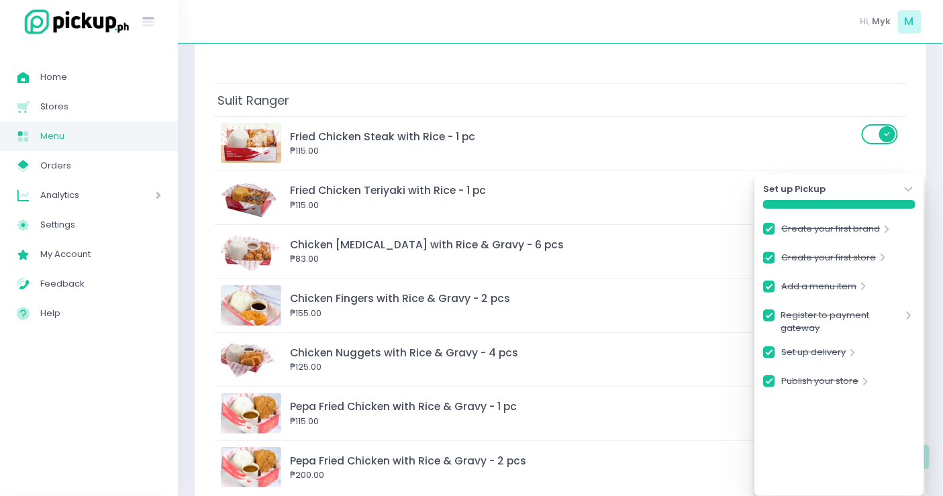
click at [915, 191] on icon "Stockholm-icons / Navigation / Angle-down Created with Sketch." at bounding box center [908, 189] width 13 height 13
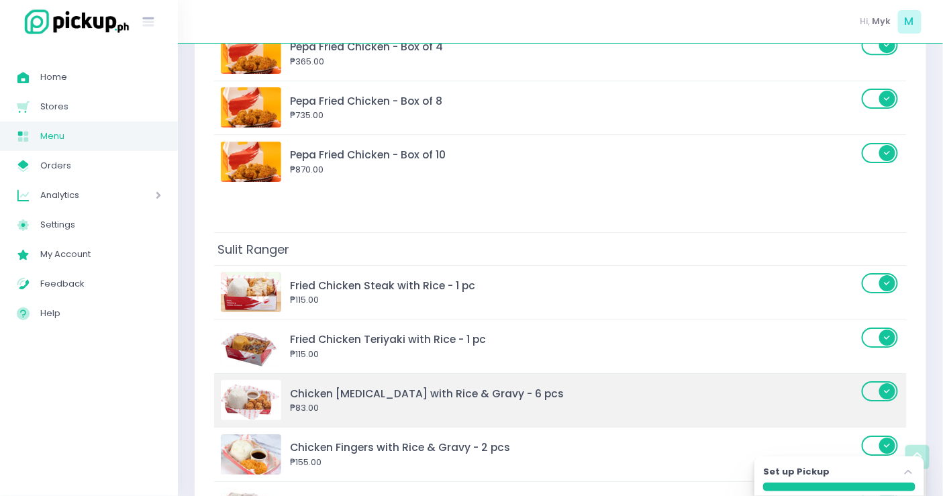
scroll to position [1267, 0]
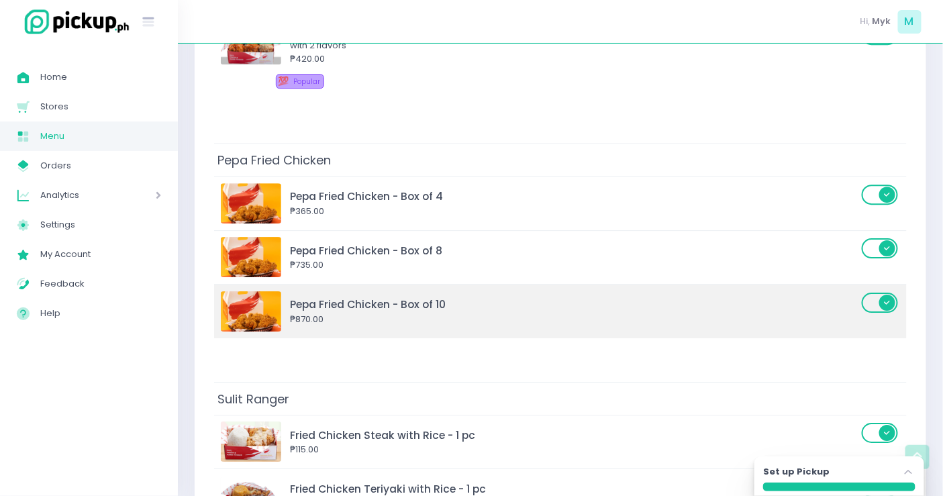
click at [884, 293] on span at bounding box center [881, 303] width 38 height 20
click at [191, 291] on input "checkbox" at bounding box center [191, 291] width 0 height 0
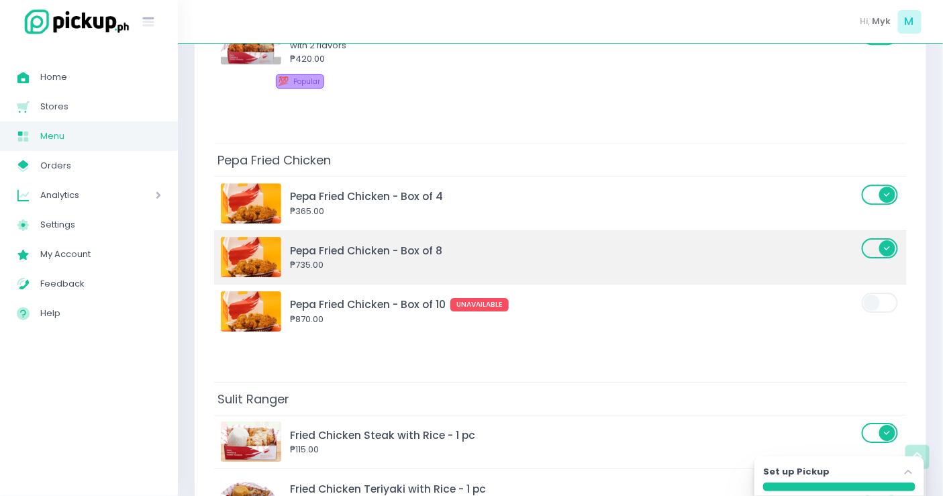
click at [884, 245] on span at bounding box center [881, 248] width 38 height 20
click at [191, 237] on input "checkbox" at bounding box center [191, 237] width 0 height 0
click at [884, 242] on span at bounding box center [881, 248] width 38 height 20
click at [191, 237] on input "checkbox" at bounding box center [191, 237] width 0 height 0
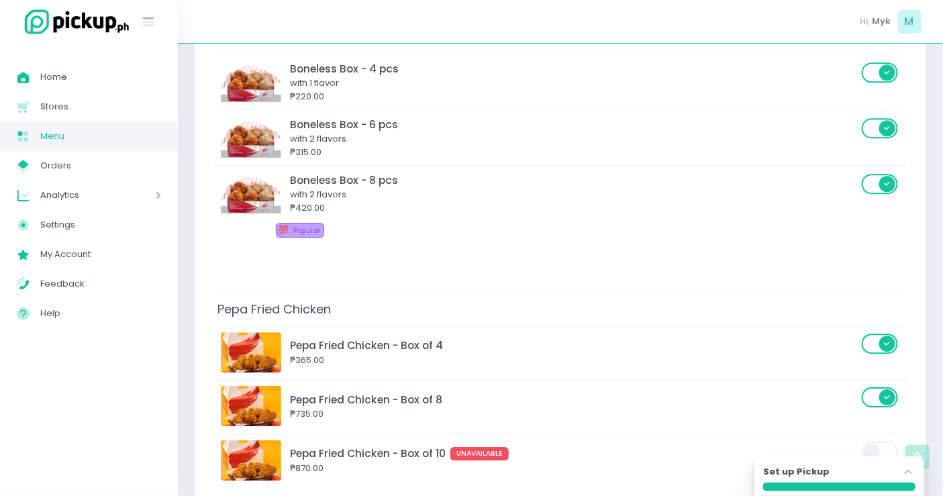
scroll to position [1417, 0]
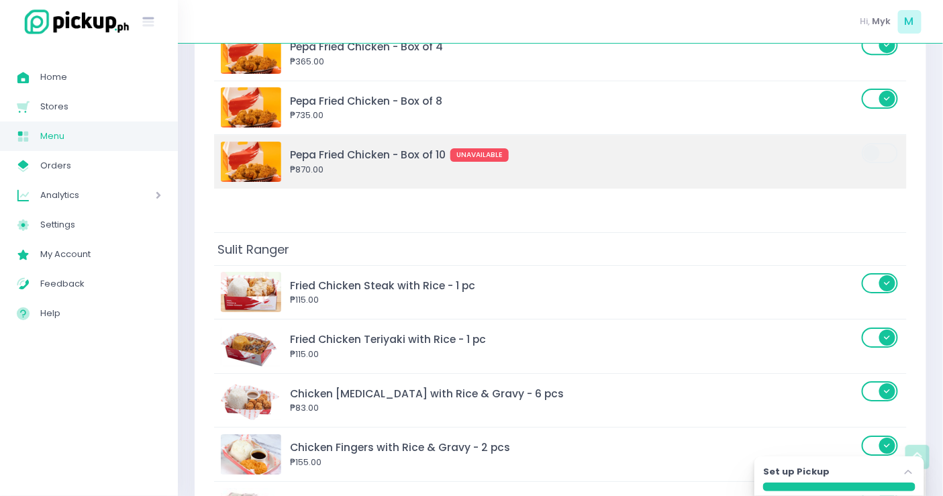
click at [604, 150] on div "Pepa Fried Chicken - Box of 10 UNAVAILABLE" at bounding box center [574, 154] width 568 height 15
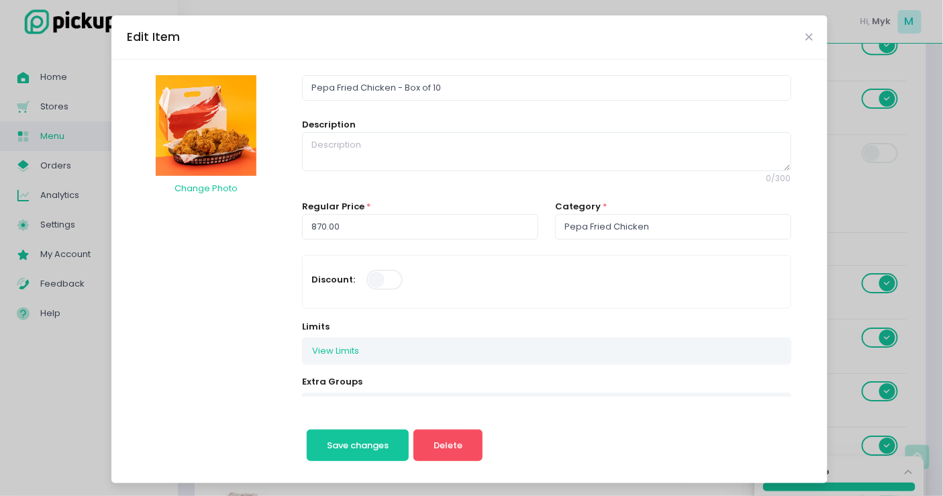
scroll to position [223, 0]
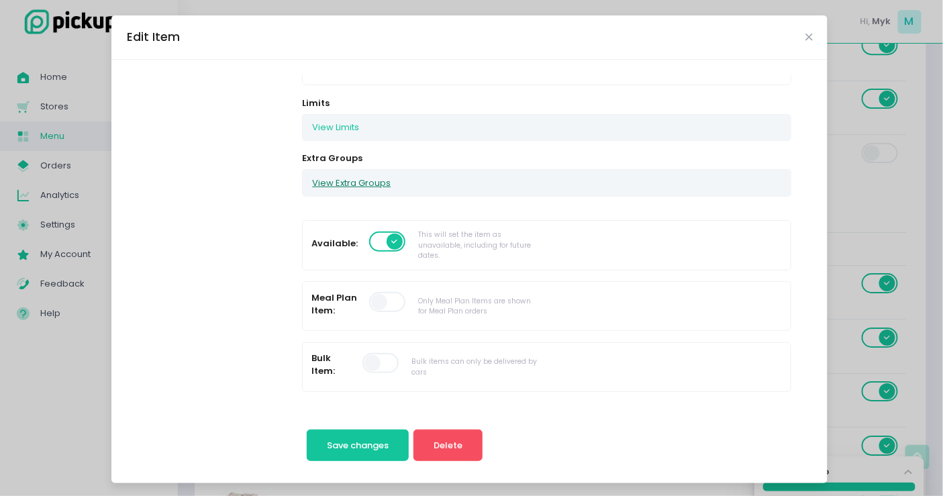
click at [381, 178] on button "View Extra Groups" at bounding box center [351, 182] width 97 height 25
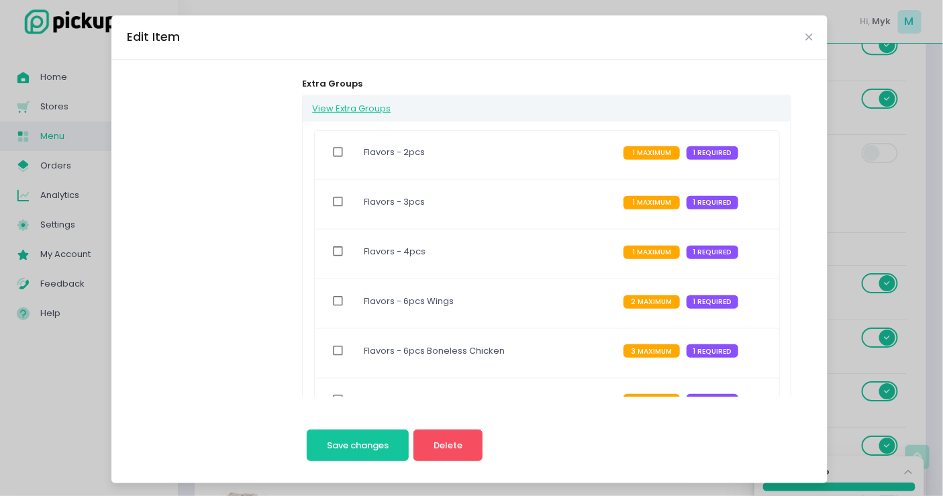
scroll to position [0, 0]
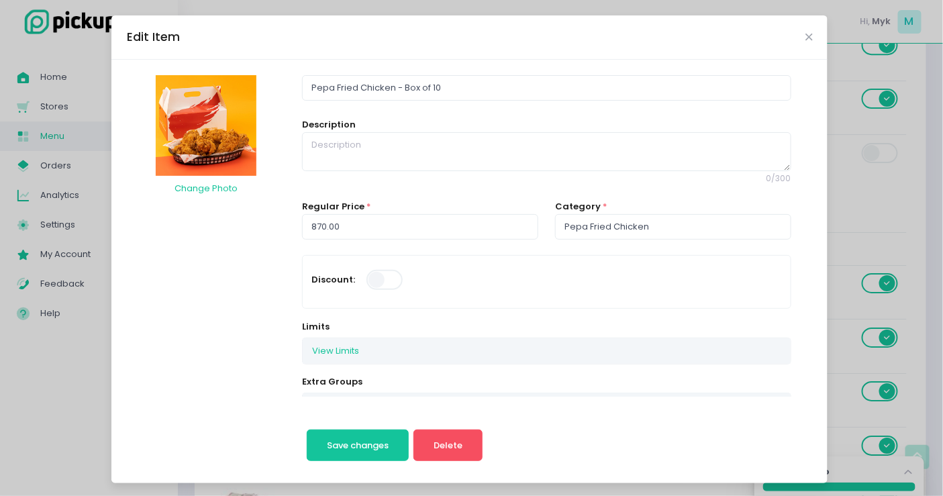
click at [799, 34] on div "Edit Item" at bounding box center [469, 37] width 716 height 44
click at [805, 32] on icon "Close" at bounding box center [808, 37] width 7 height 10
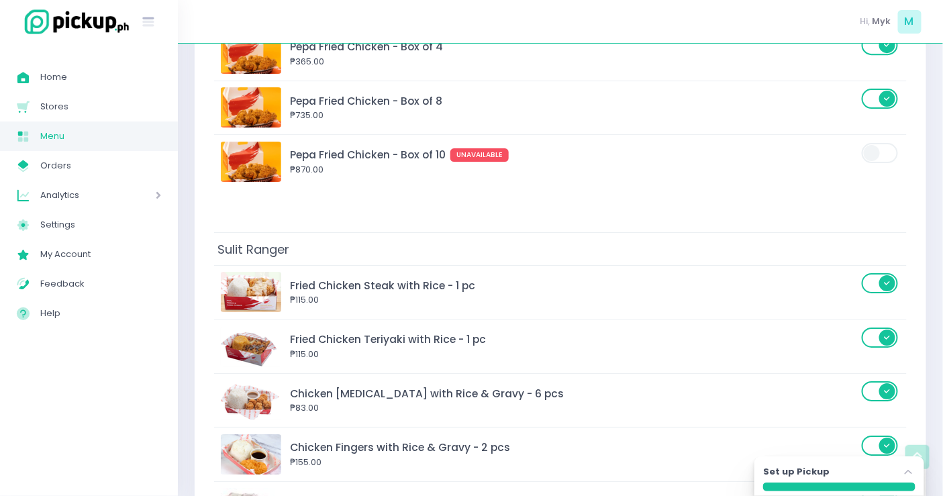
scroll to position [1267, 0]
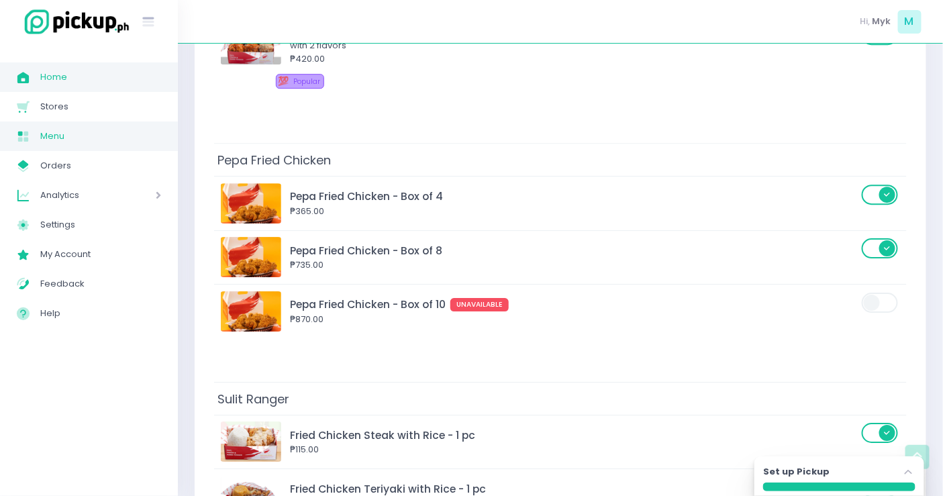
click at [102, 84] on span "Home" at bounding box center [100, 76] width 121 height 17
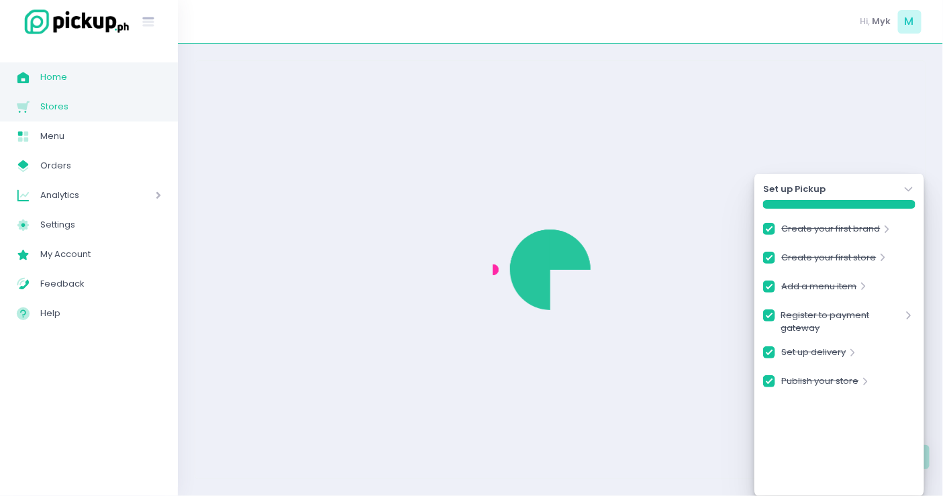
checkbox input "true"
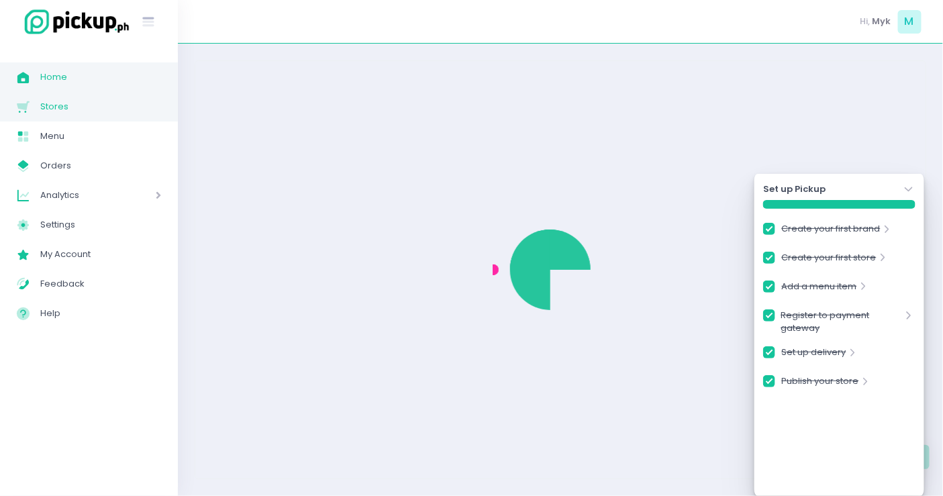
checkbox input "true"
